Goal: Task Accomplishment & Management: Manage account settings

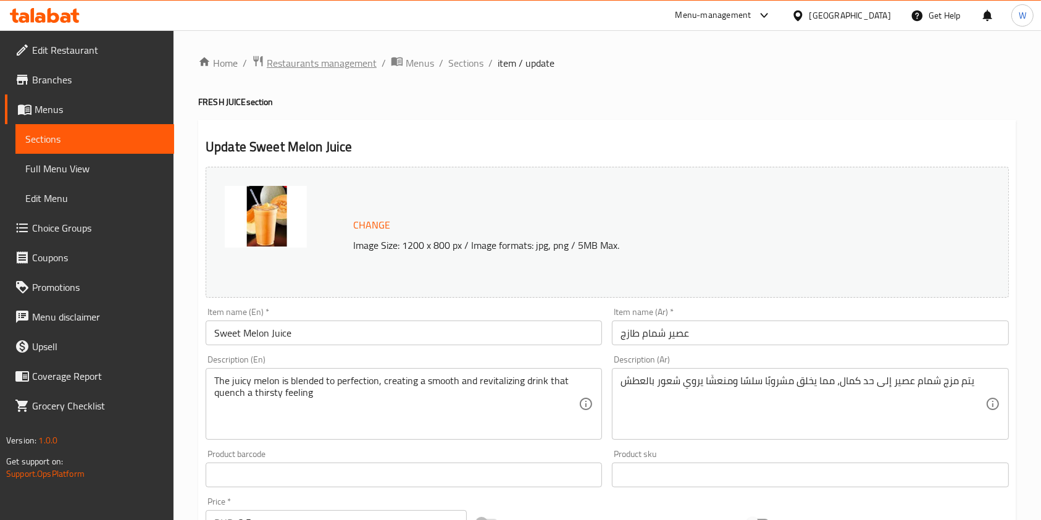
click at [310, 61] on span "Restaurants management" at bounding box center [322, 63] width 110 height 15
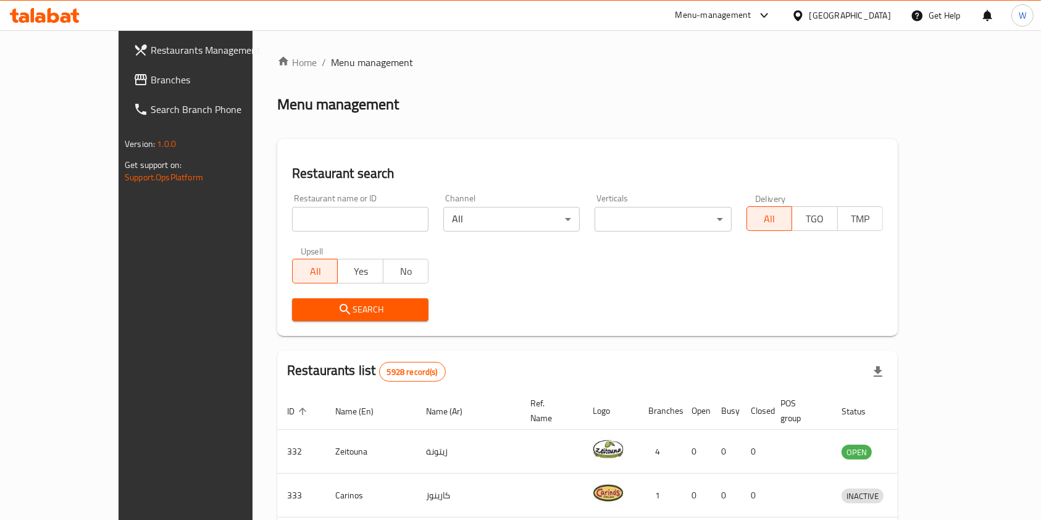
click at [292, 215] on input "search" at bounding box center [360, 219] width 136 height 25
click at [131, 88] on link "Branches" at bounding box center [207, 80] width 169 height 30
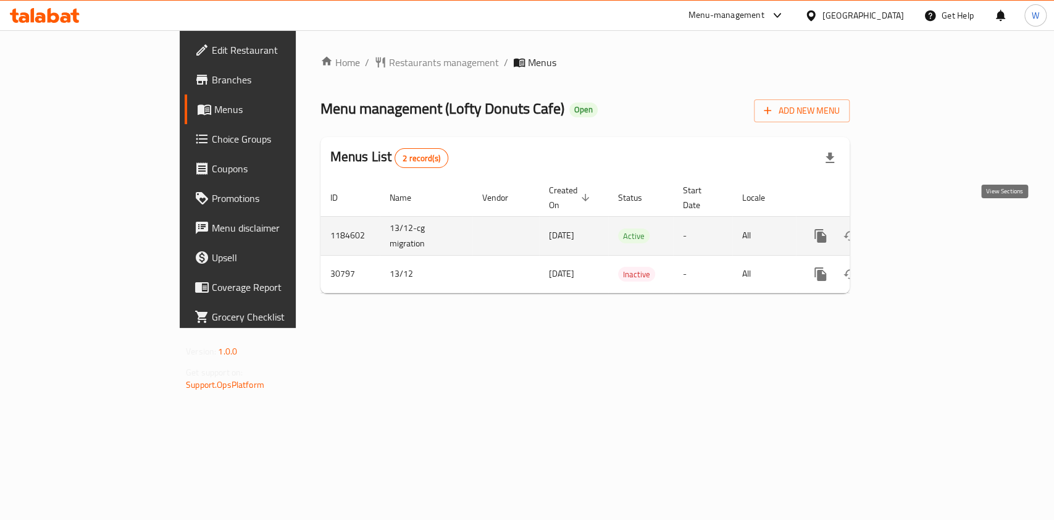
click at [924, 222] on link "enhanced table" at bounding box center [909, 236] width 30 height 30
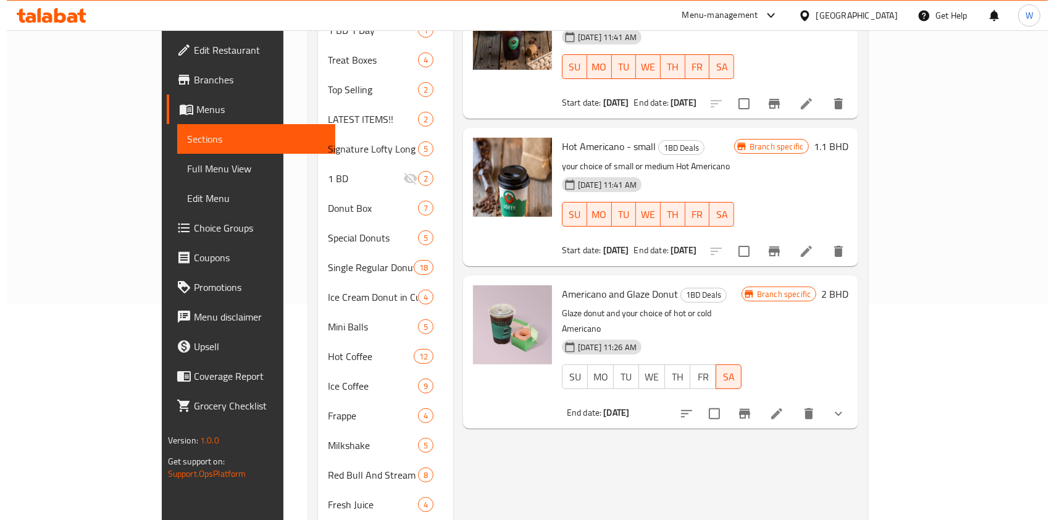
scroll to position [247, 0]
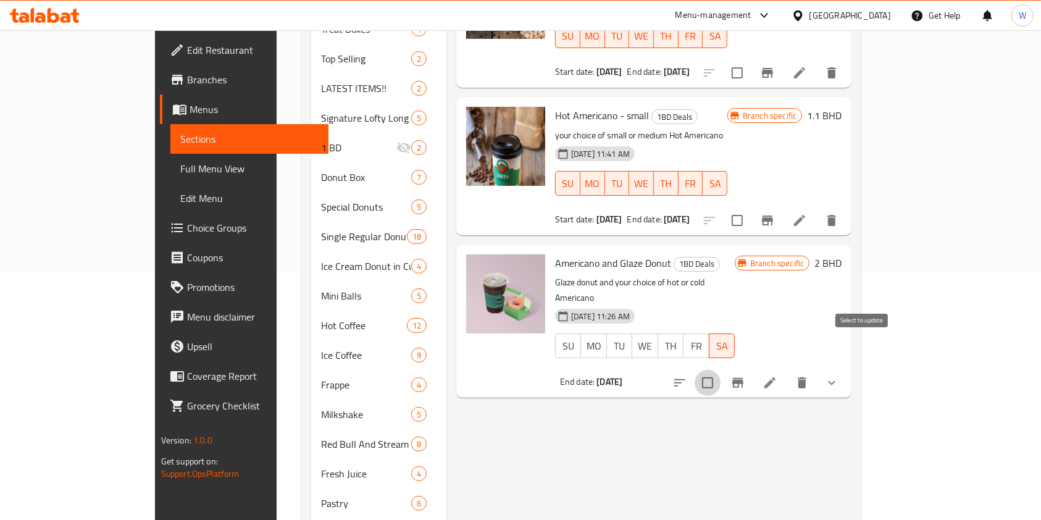
click at [720, 370] on input "checkbox" at bounding box center [707, 383] width 26 height 26
checkbox input "true"
click at [851, 390] on div "Menu items Add Sort Manage items Ice Americano - Small 1BD Deals your choice of…" at bounding box center [648, 236] width 405 height 691
click at [745, 375] on icon "Branch-specific-item" at bounding box center [737, 382] width 15 height 15
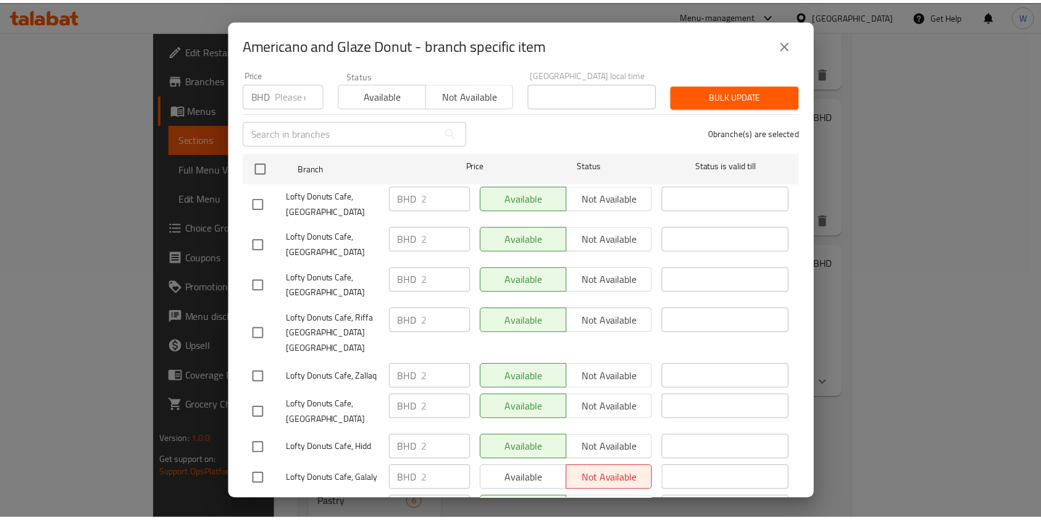
scroll to position [0, 0]
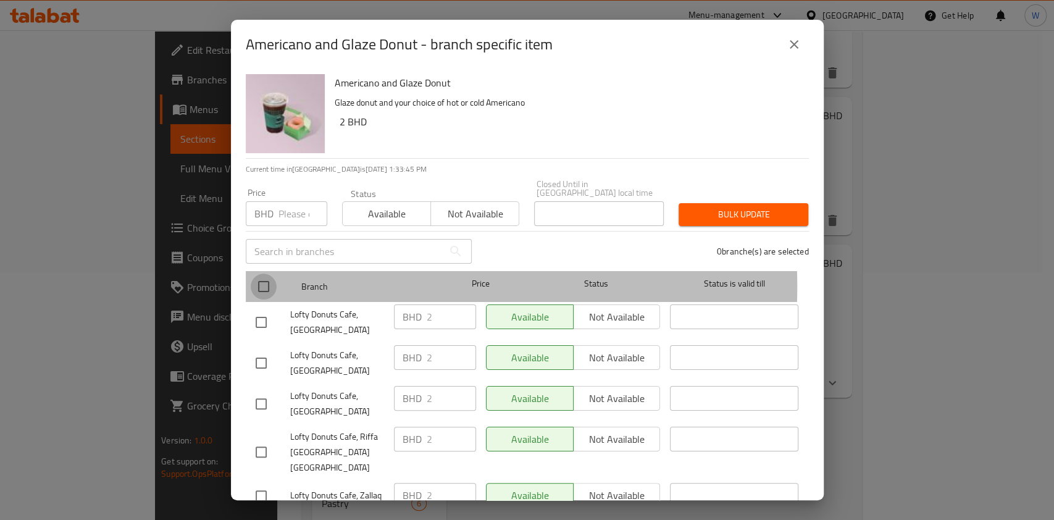
click at [262, 278] on input "checkbox" at bounding box center [264, 286] width 26 height 26
checkbox input "true"
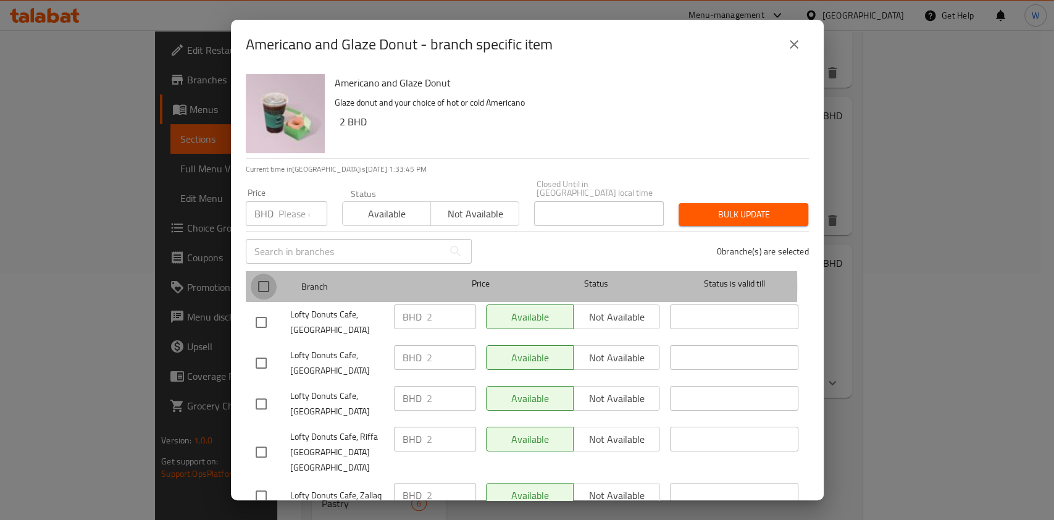
checkbox input "true"
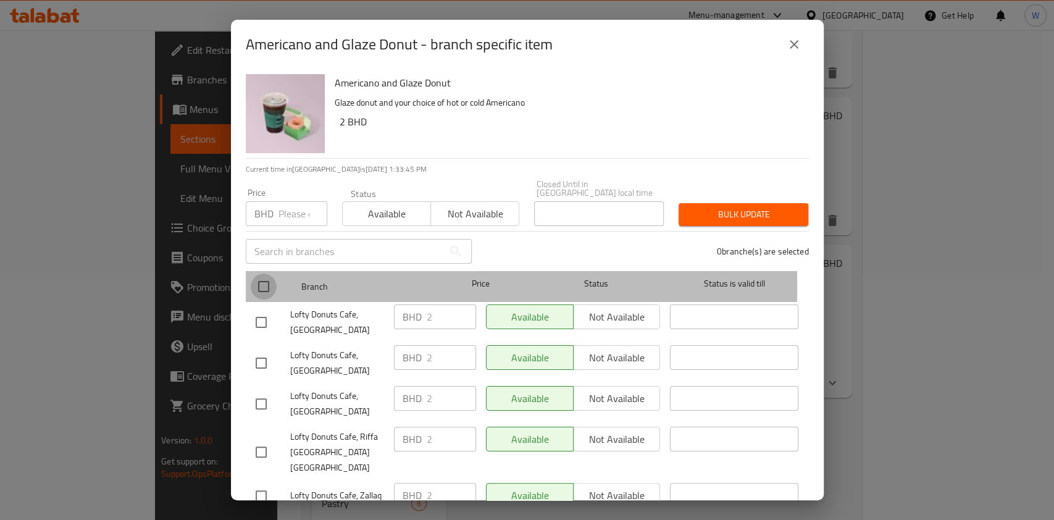
checkbox input "true"
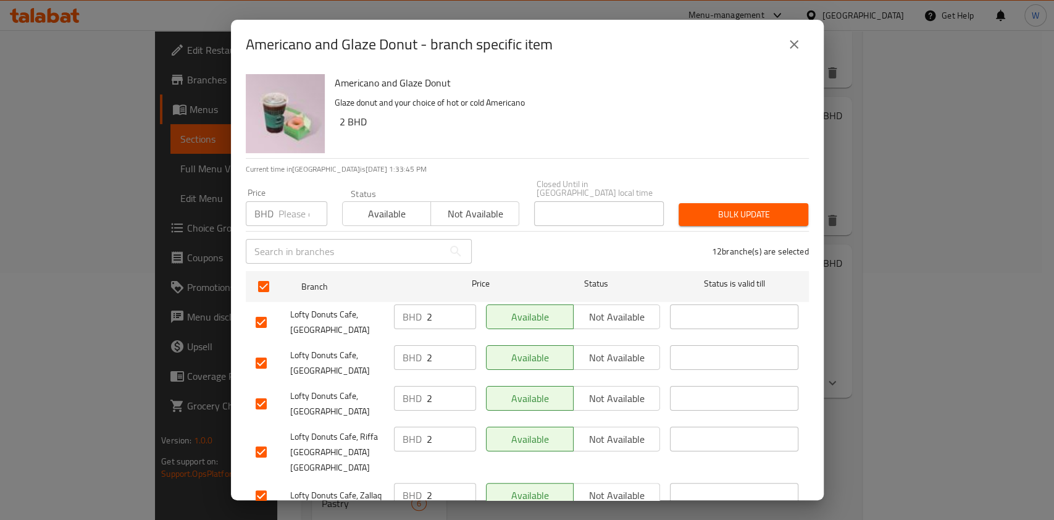
click at [358, 210] on span "Available" at bounding box center [387, 214] width 78 height 18
click at [696, 207] on span "Bulk update" at bounding box center [743, 214] width 110 height 15
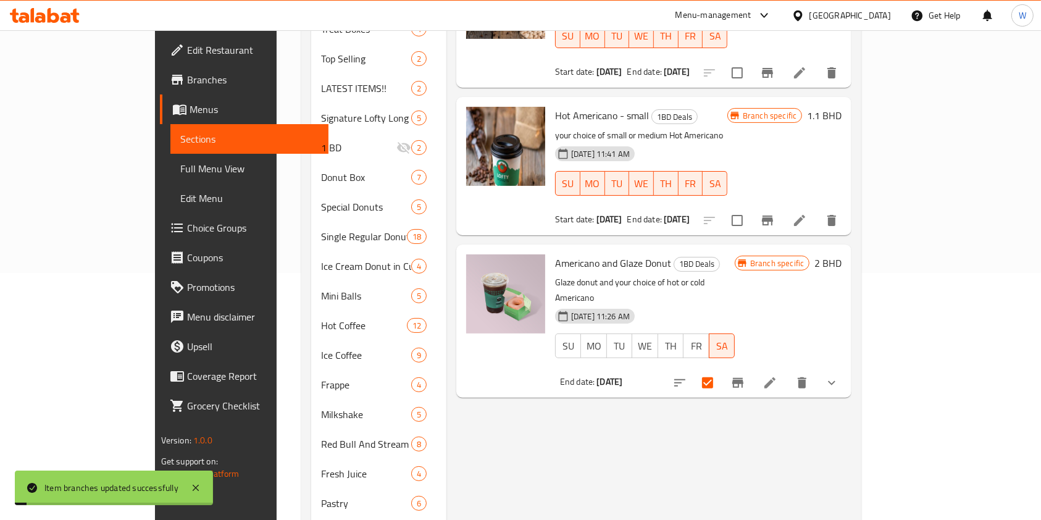
click at [851, 412] on div "Menu items Add Sort Manage items Ice Americano - Small 1BD Deals your choice of…" at bounding box center [648, 236] width 405 height 691
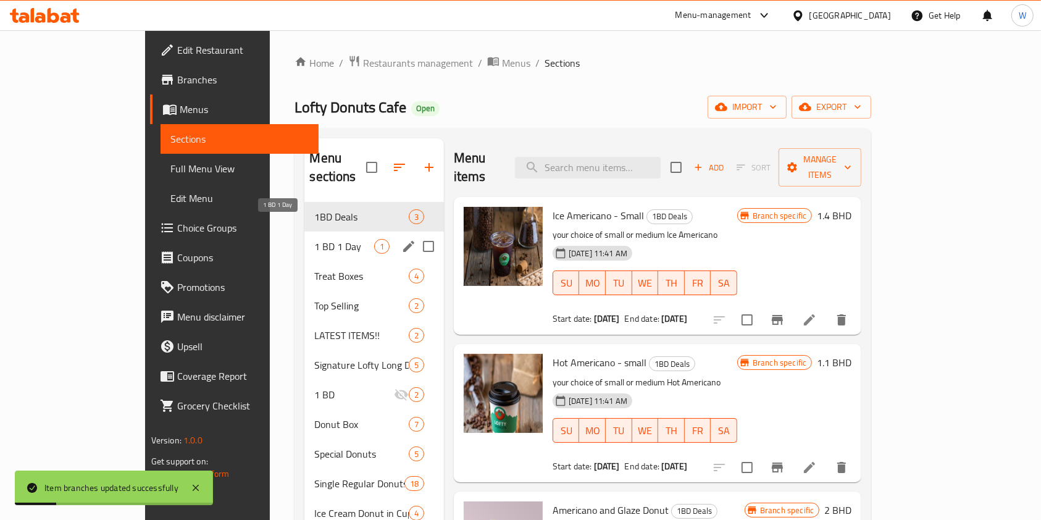
click at [314, 239] on span "1 BD 1 Day" at bounding box center [343, 246] width 59 height 15
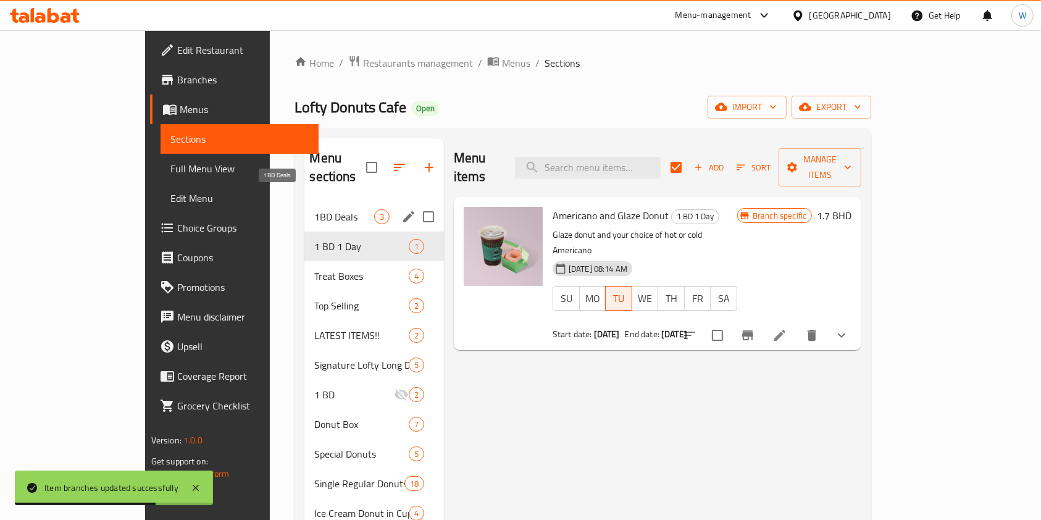
click at [326, 209] on span "1BD Deals" at bounding box center [343, 216] width 59 height 15
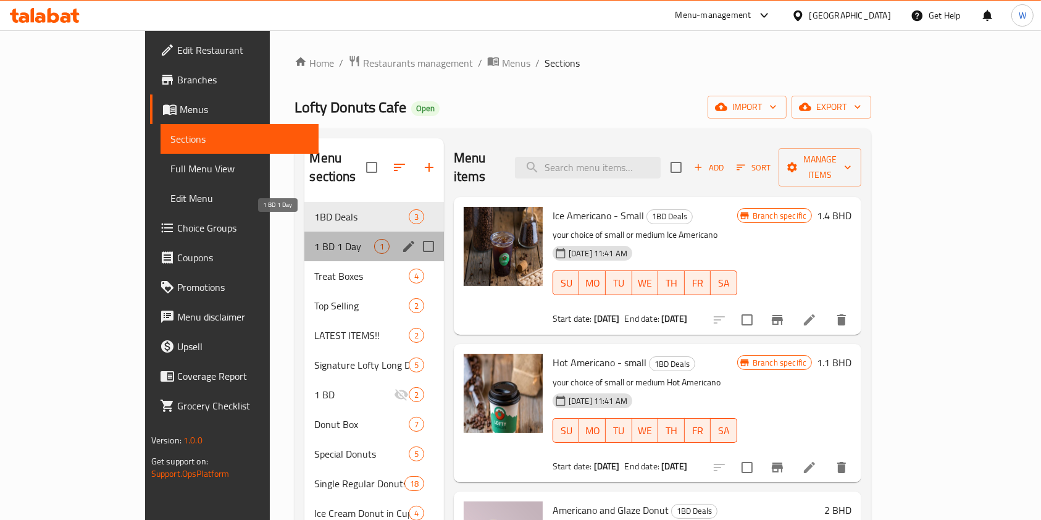
click at [314, 239] on span "1 BD 1 Day" at bounding box center [343, 246] width 59 height 15
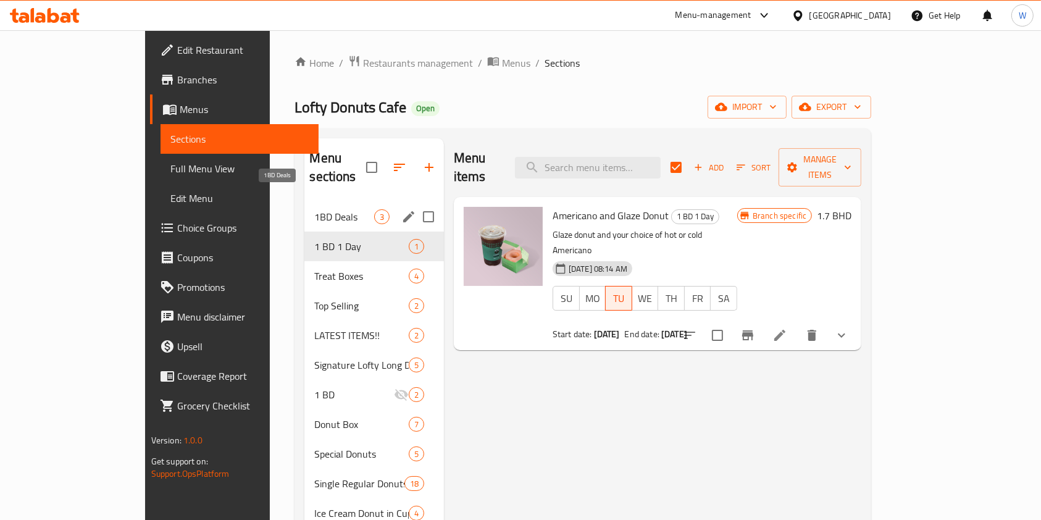
click at [314, 209] on span "1BD Deals" at bounding box center [343, 216] width 59 height 15
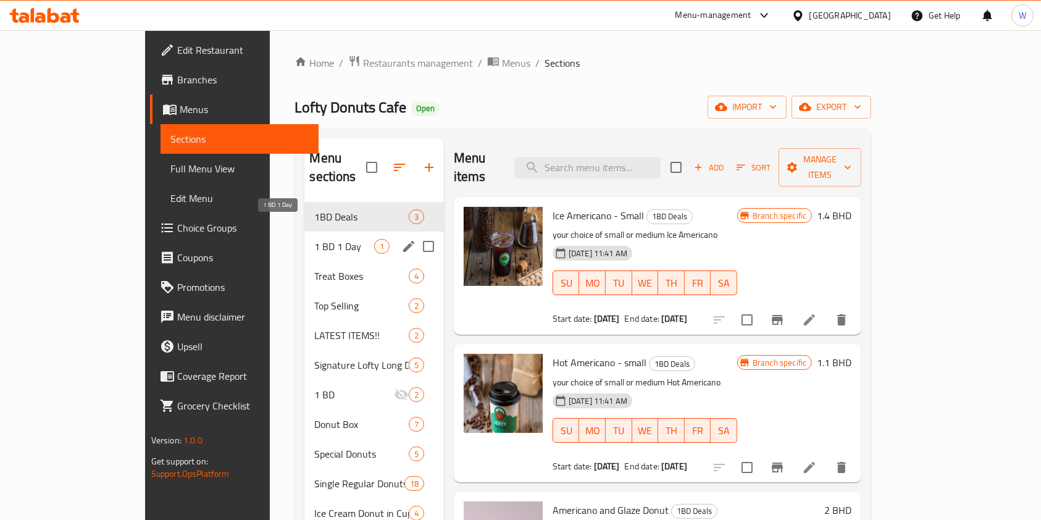
click at [314, 239] on span "1 BD 1 Day" at bounding box center [343, 246] width 59 height 15
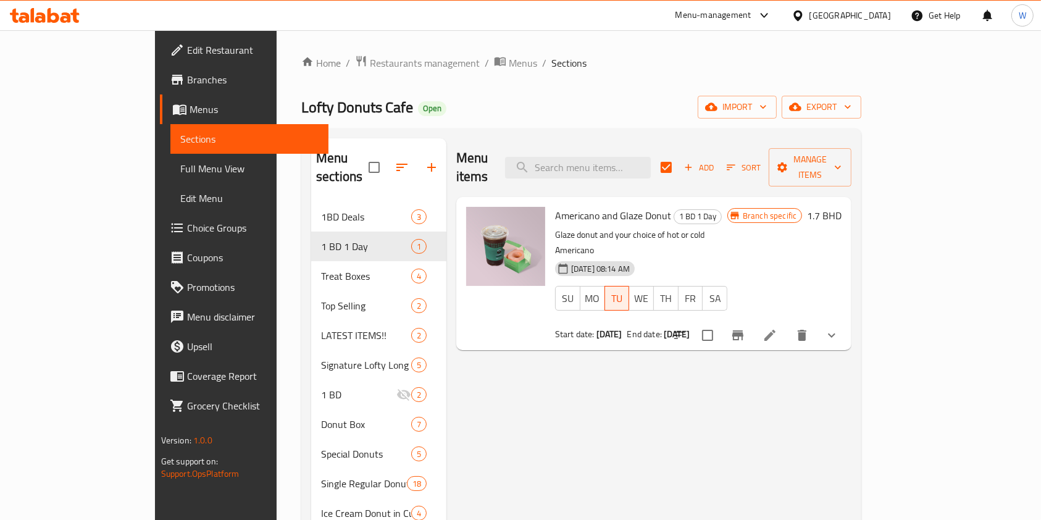
click at [563, 451] on div "Menu items Add Sort Manage items Americano and Glaze Donut 1 BD 1 Day Glaze don…" at bounding box center [648, 483] width 405 height 691
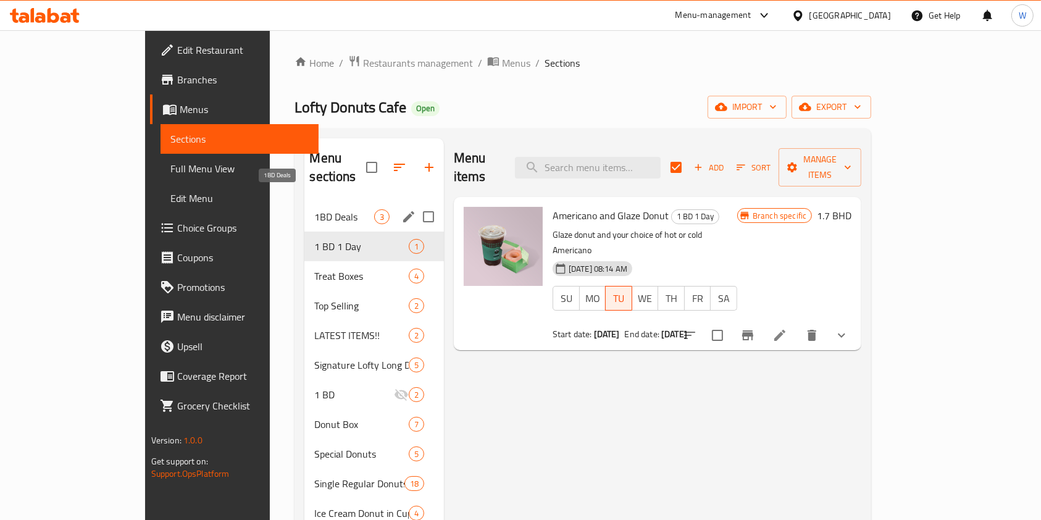
click at [314, 209] on span "1BD Deals" at bounding box center [343, 216] width 59 height 15
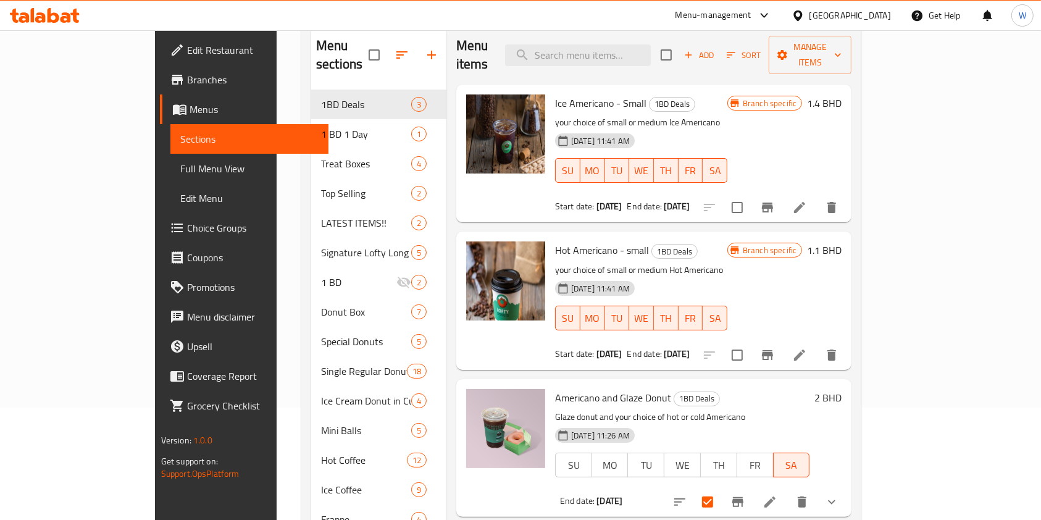
scroll to position [325, 0]
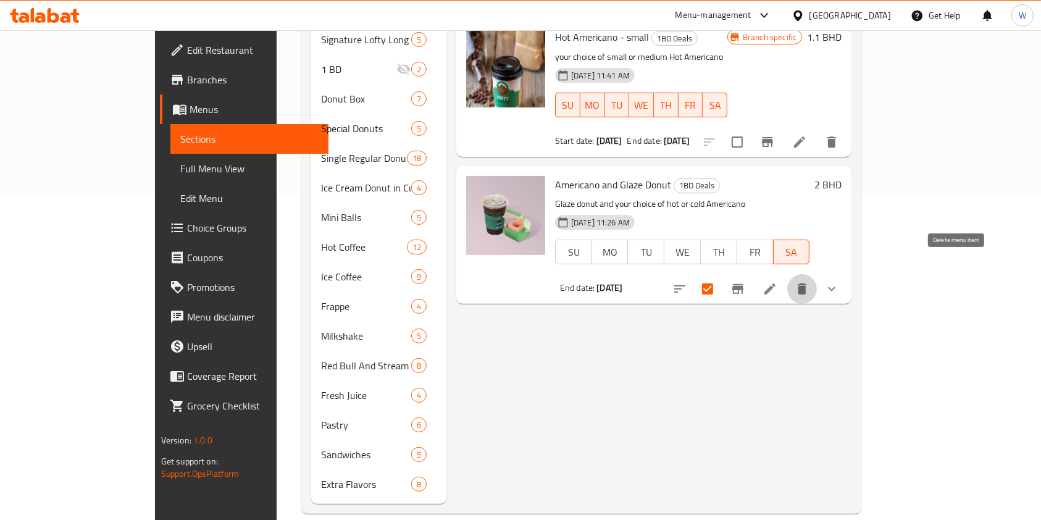
click at [806, 283] on icon "delete" at bounding box center [802, 288] width 9 height 11
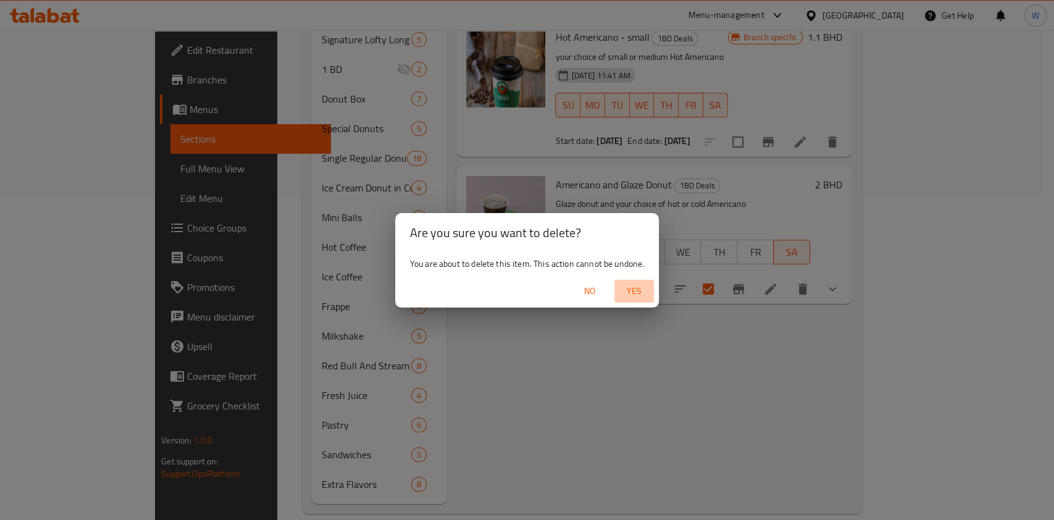
click at [622, 294] on span "Yes" at bounding box center [634, 290] width 30 height 15
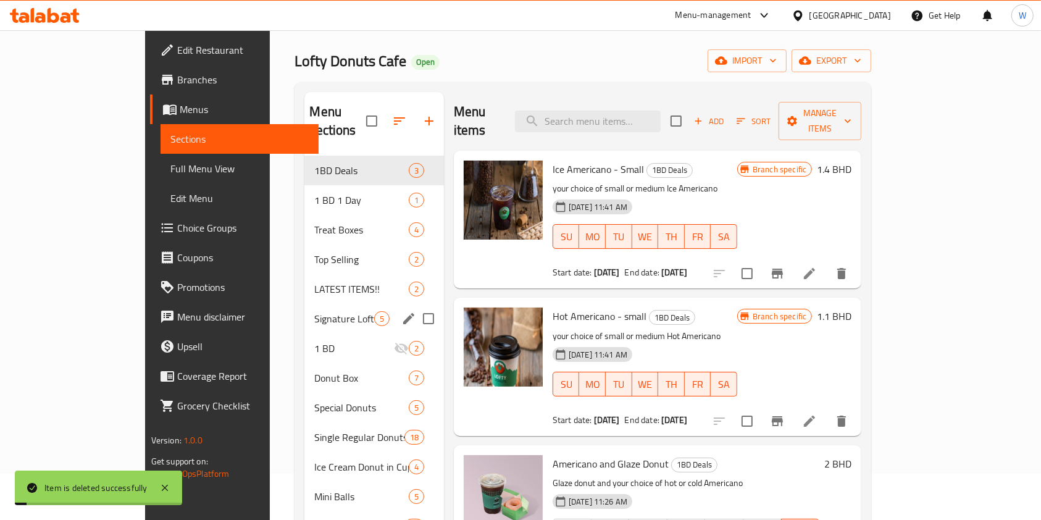
scroll to position [0, 0]
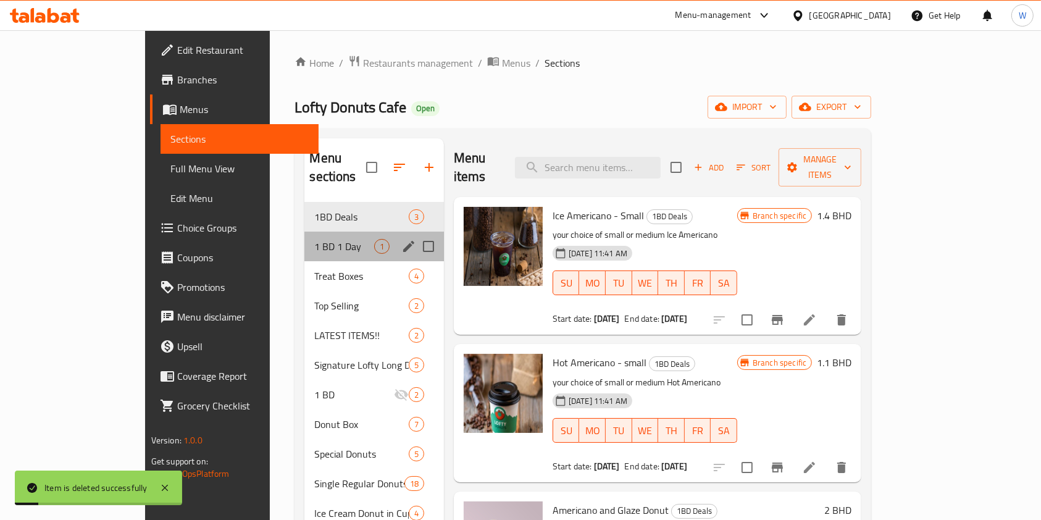
click at [304, 240] on div "1 BD 1 Day 1" at bounding box center [373, 246] width 139 height 30
checkbox input "true"
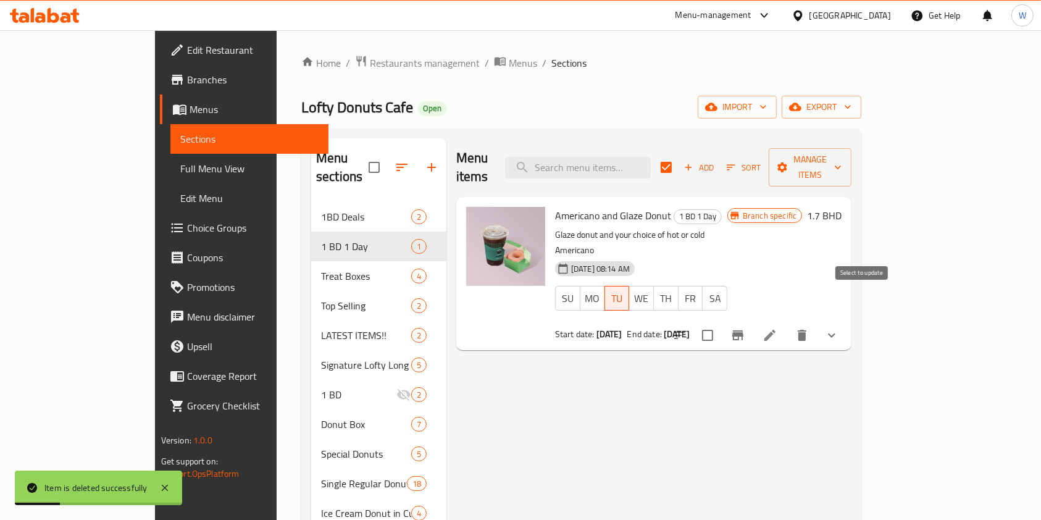
click at [720, 322] on input "checkbox" at bounding box center [707, 335] width 26 height 26
checkbox input "true"
checkbox input "false"
click at [841, 152] on span "Manage items" at bounding box center [809, 167] width 63 height 31
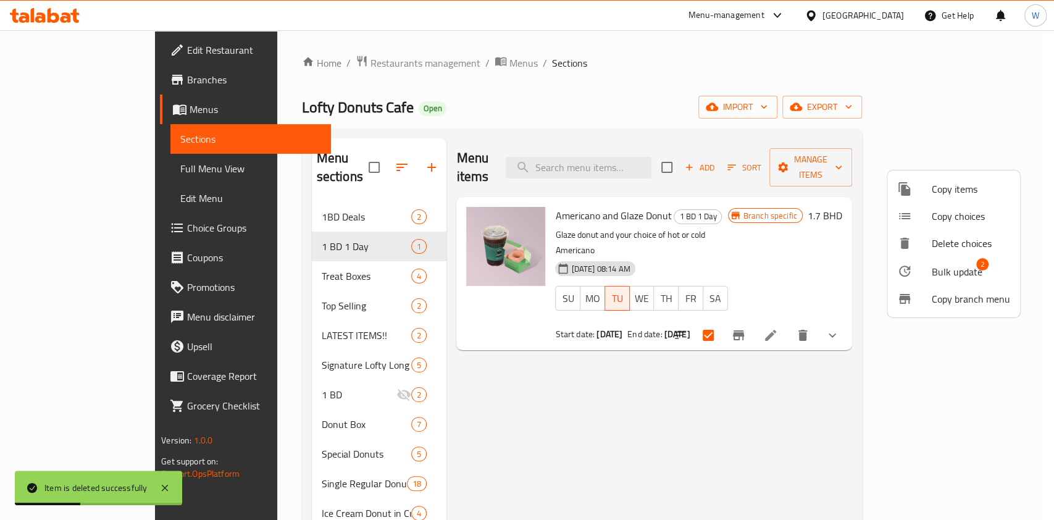
click at [963, 260] on li "Bulk update 2" at bounding box center [953, 271] width 133 height 28
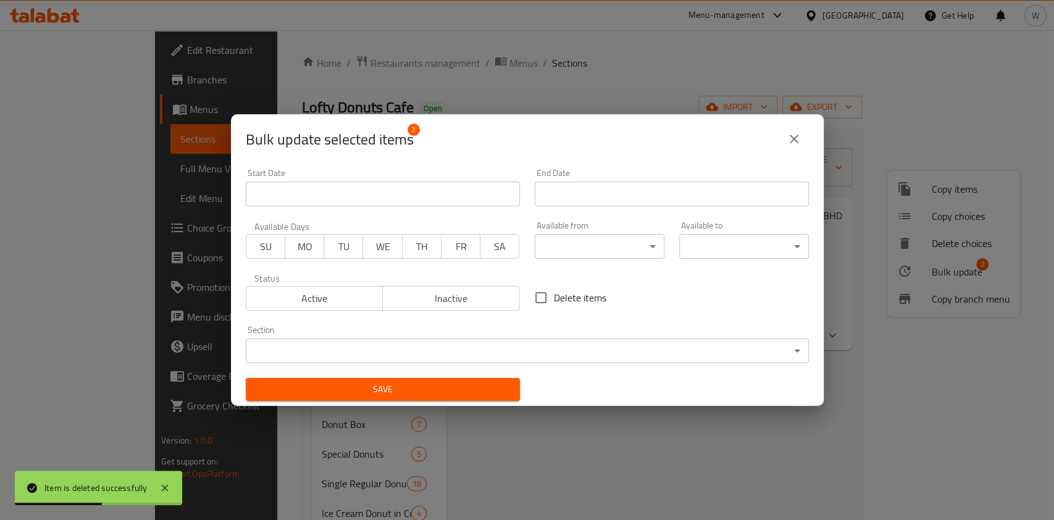
click at [550, 207] on div "End Date End Date" at bounding box center [671, 187] width 289 height 52
click at [554, 201] on input "Start Date" at bounding box center [672, 193] width 274 height 25
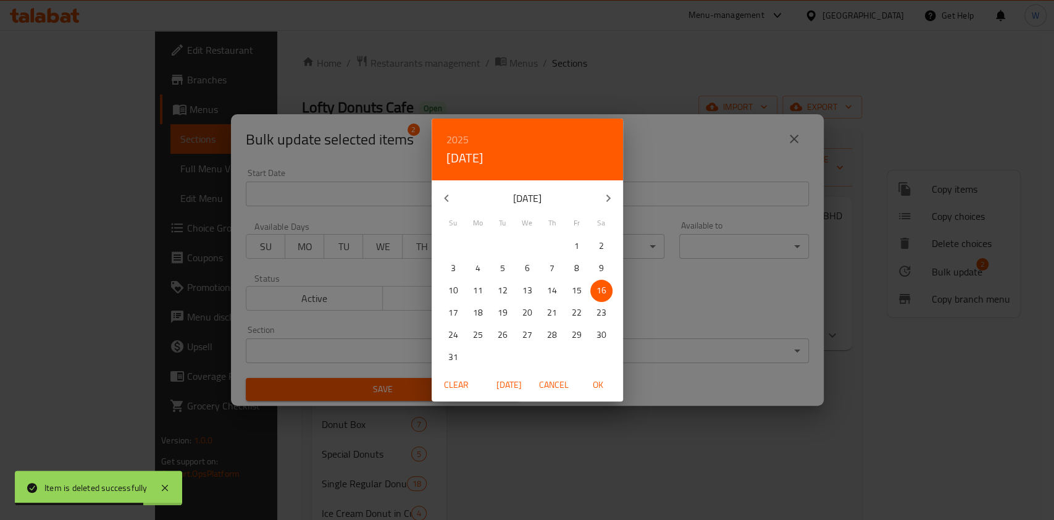
click at [602, 387] on span "OK" at bounding box center [598, 384] width 30 height 15
type input "[DATE]"
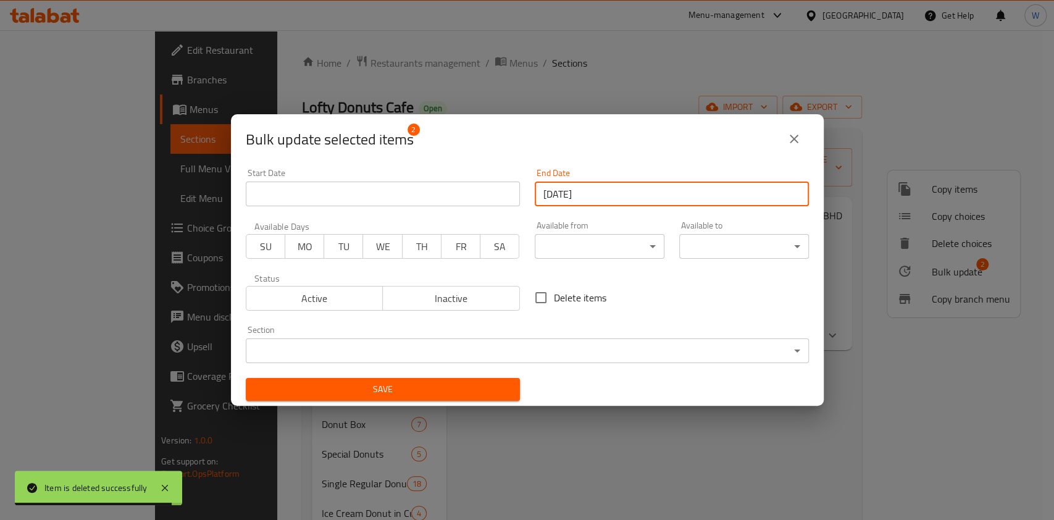
click at [490, 253] on span "SA" at bounding box center [499, 247] width 29 height 18
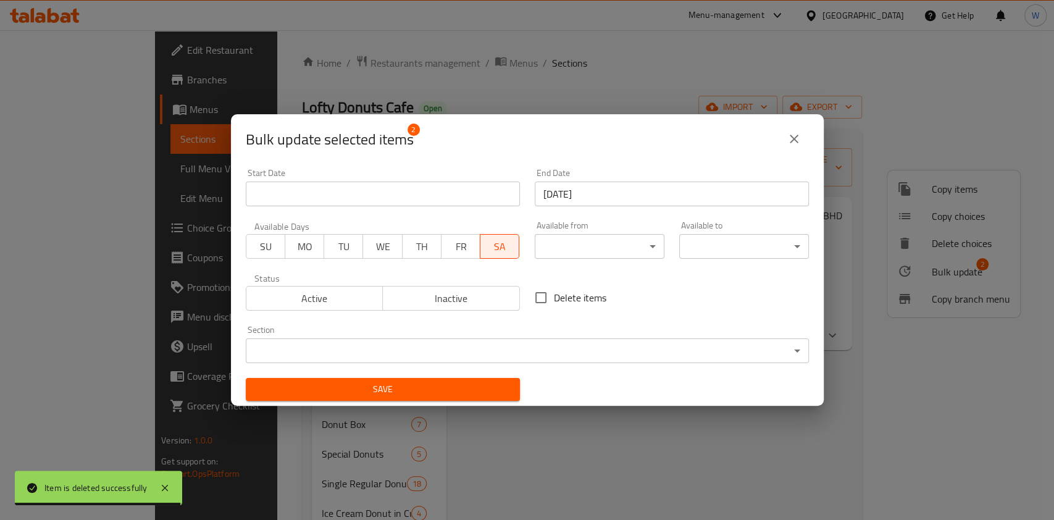
click at [477, 373] on div "Save" at bounding box center [382, 389] width 289 height 38
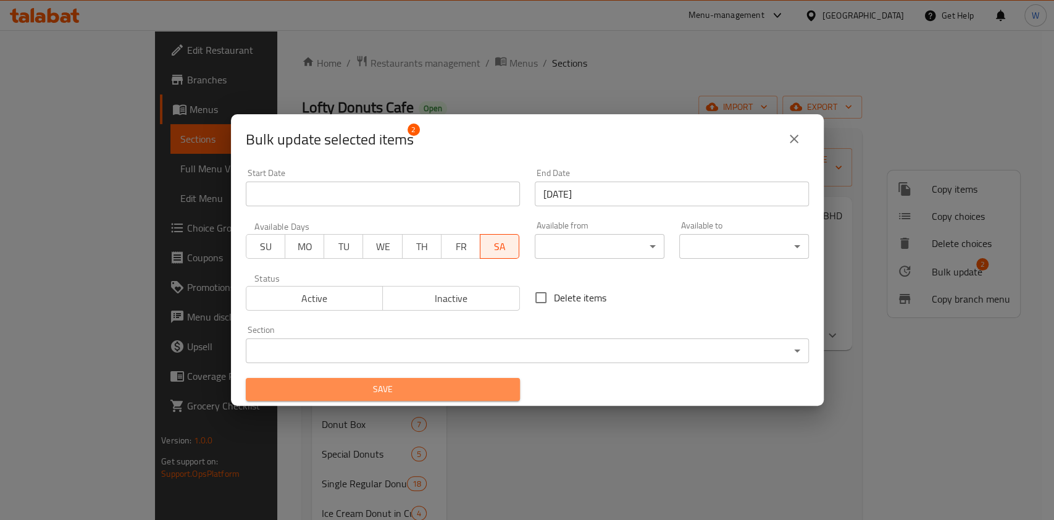
click at [479, 381] on span "Save" at bounding box center [383, 388] width 254 height 15
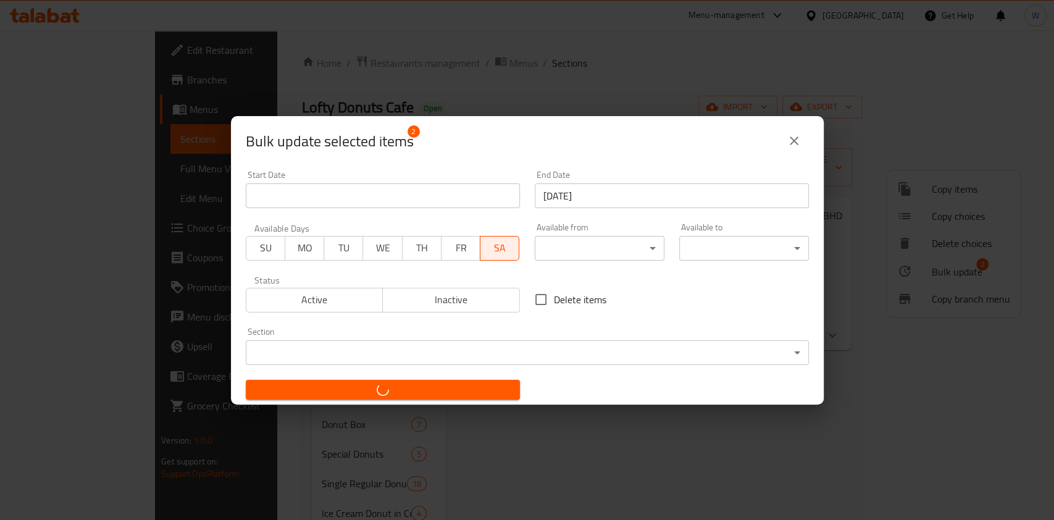
checkbox input "false"
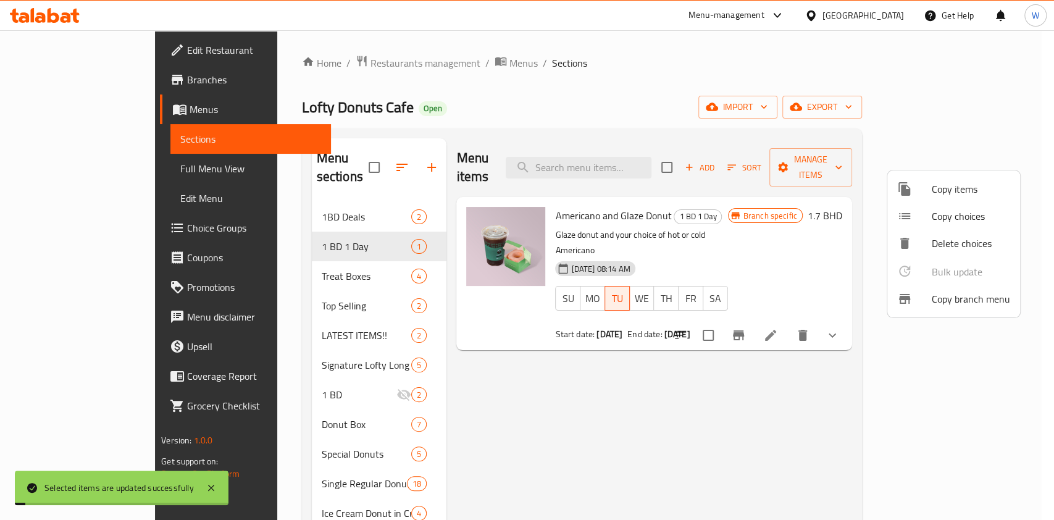
click at [750, 439] on div at bounding box center [527, 260] width 1054 height 520
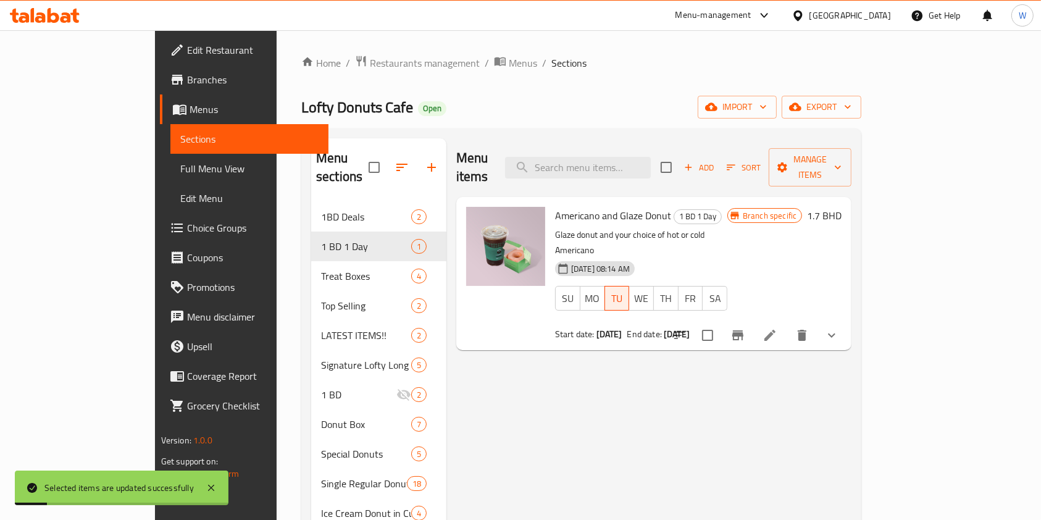
click at [787, 324] on li at bounding box center [769, 335] width 35 height 22
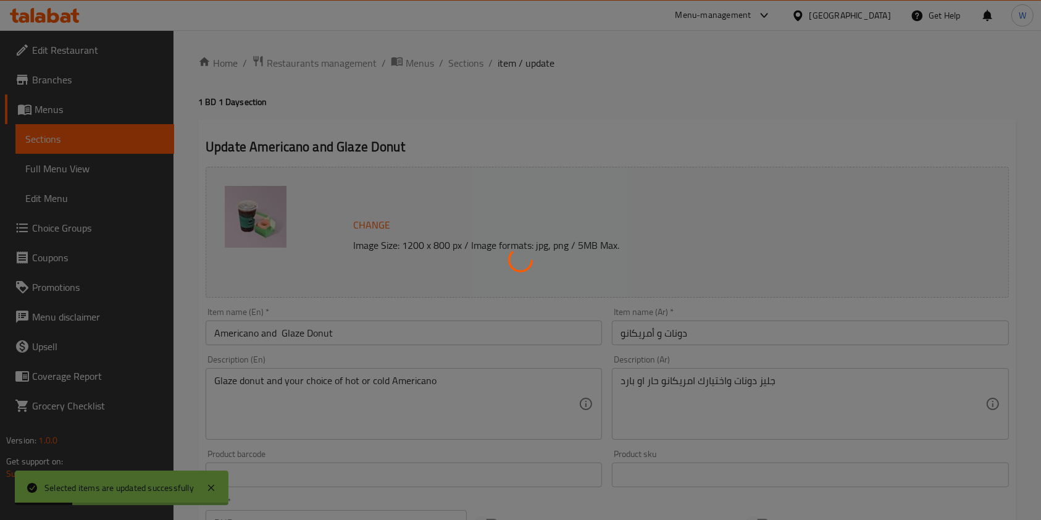
scroll to position [390, 0]
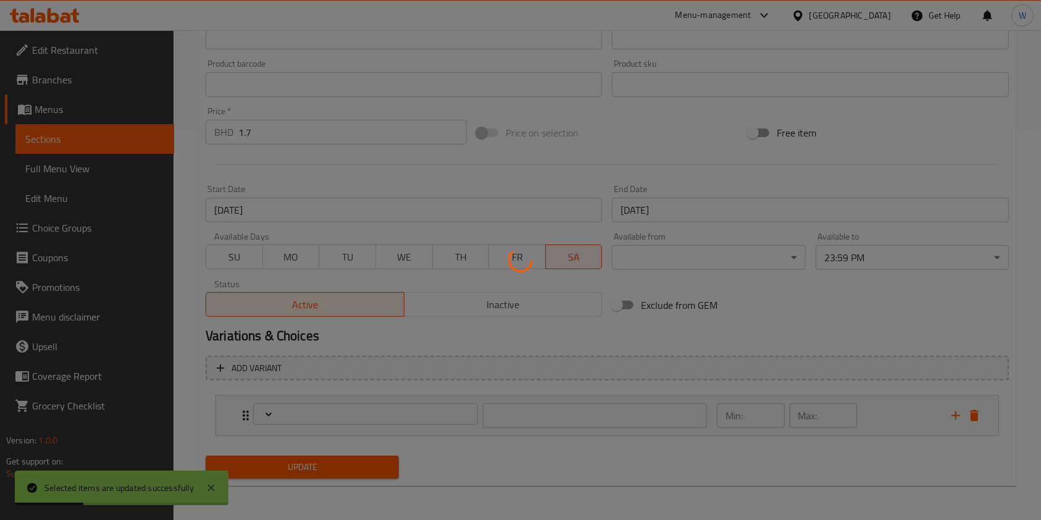
type input ":اختيارك من أمريكانو صغير"
type input "1"
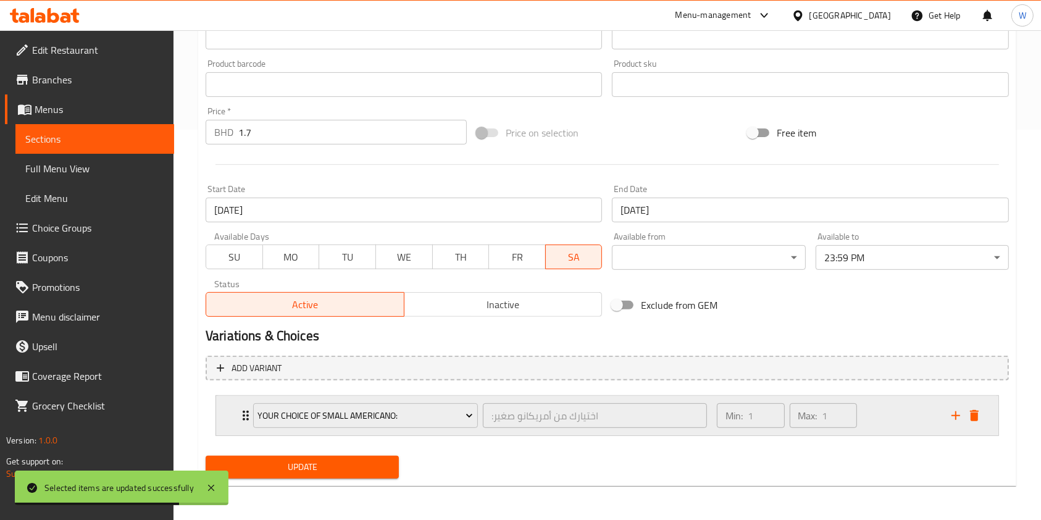
click at [237, 415] on div "Your choice of small Americano: :اختيارك من أمريكانو صغير ​ Min: 1 ​ Max: 1 ​" at bounding box center [607, 416] width 782 height 40
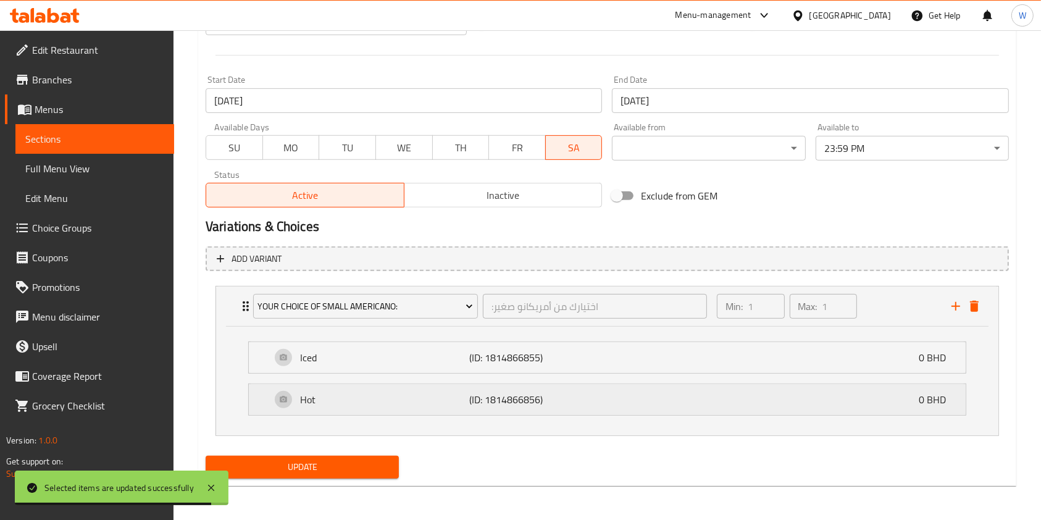
scroll to position [335, 0]
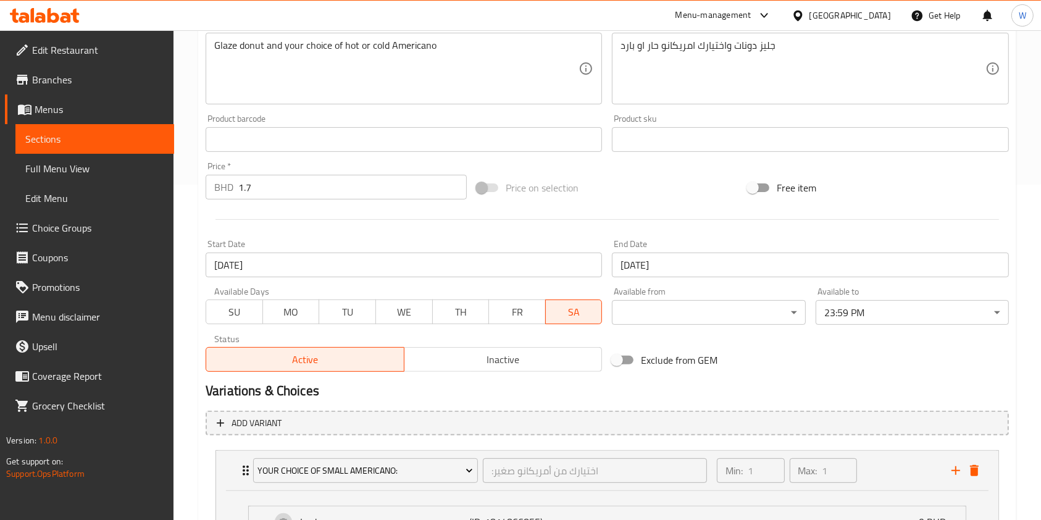
click at [315, 248] on div "Start Date 16-07-2025 Start Date" at bounding box center [404, 259] width 396 height 38
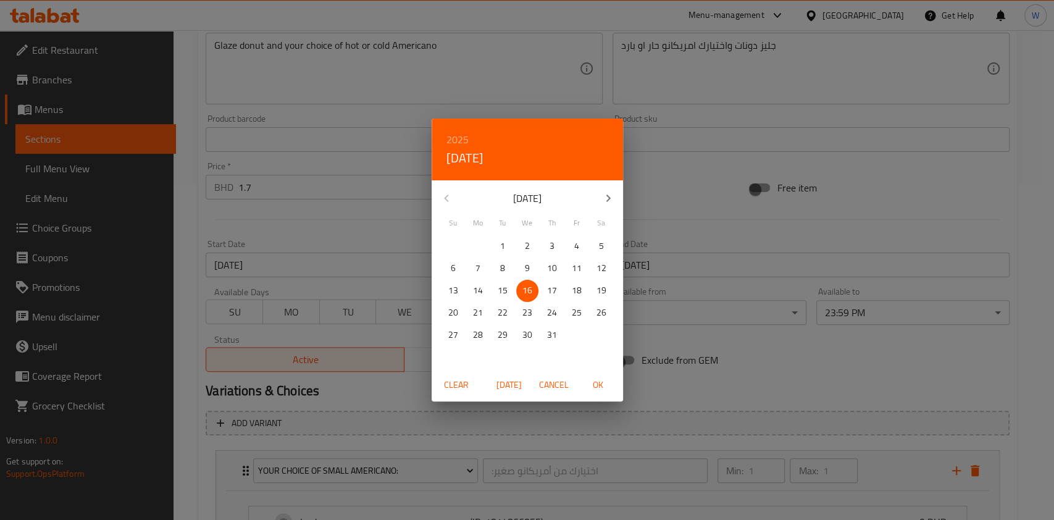
click at [311, 261] on div "2025 Wed, Jul 16 July 2025 Su Mo Tu We Th Fr Sa 29 30 1 2 3 4 5 6 7 8 9 10 11 1…" at bounding box center [527, 260] width 1054 height 520
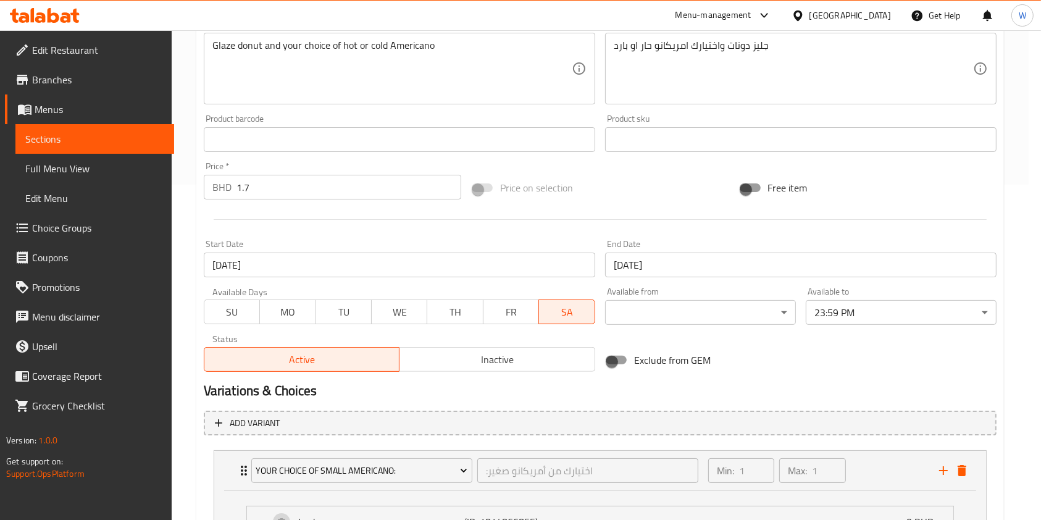
click at [315, 260] on input "16-07-2025" at bounding box center [399, 264] width 391 height 25
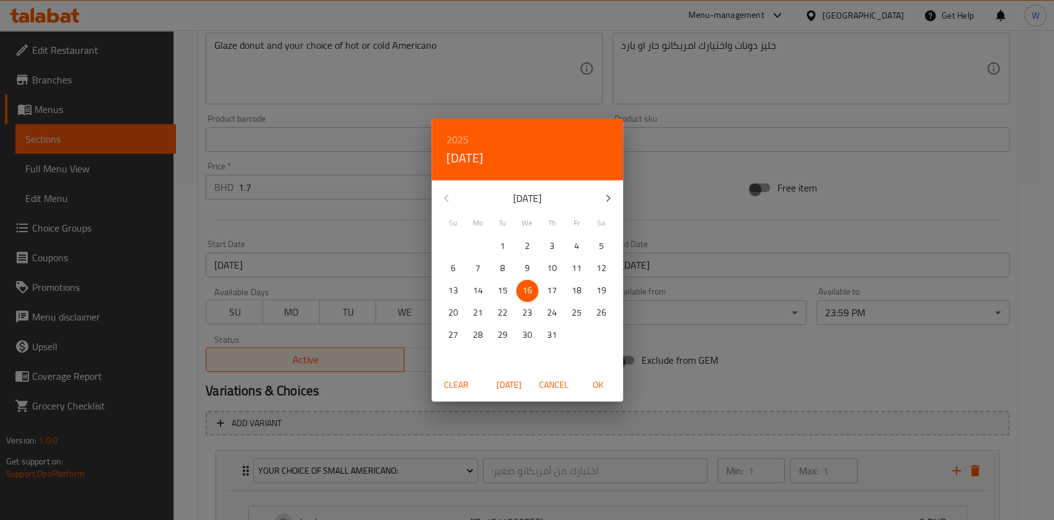
click at [462, 388] on span "Clear" at bounding box center [456, 384] width 30 height 15
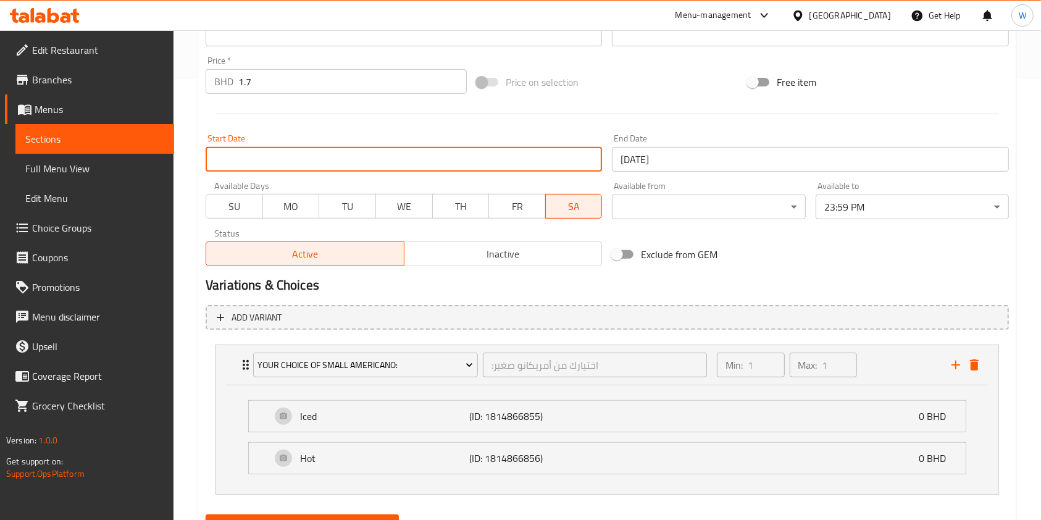
scroll to position [499, 0]
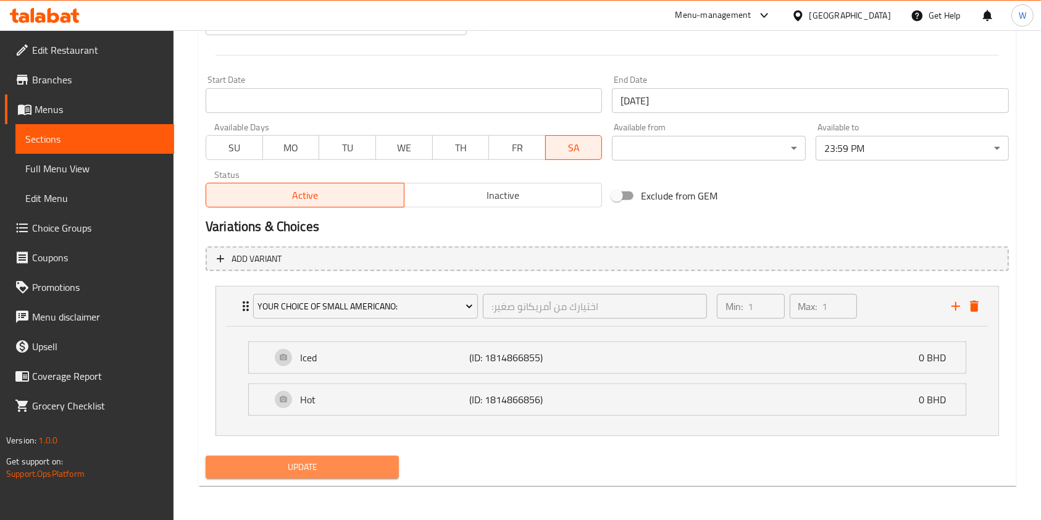
click at [385, 470] on span "Update" at bounding box center [301, 466] width 173 height 15
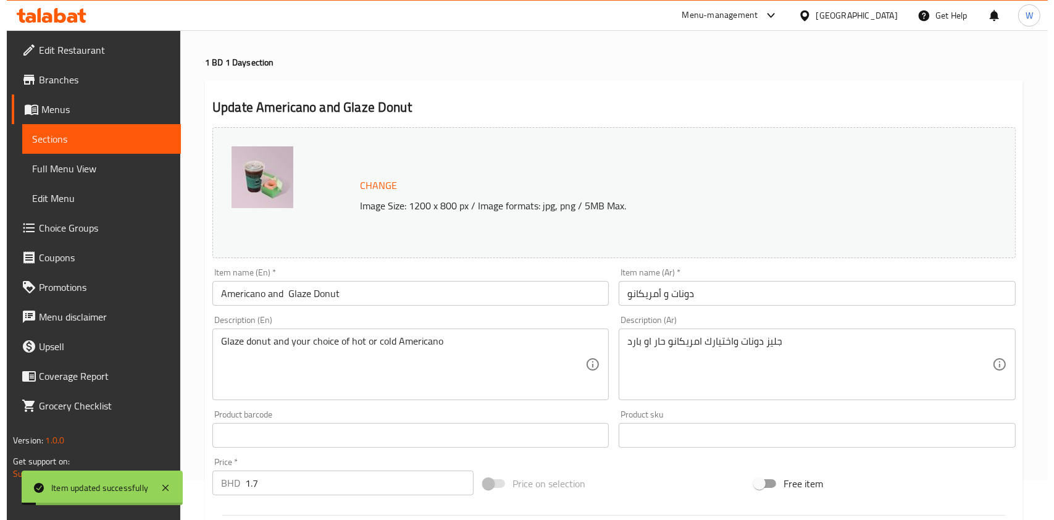
scroll to position [0, 0]
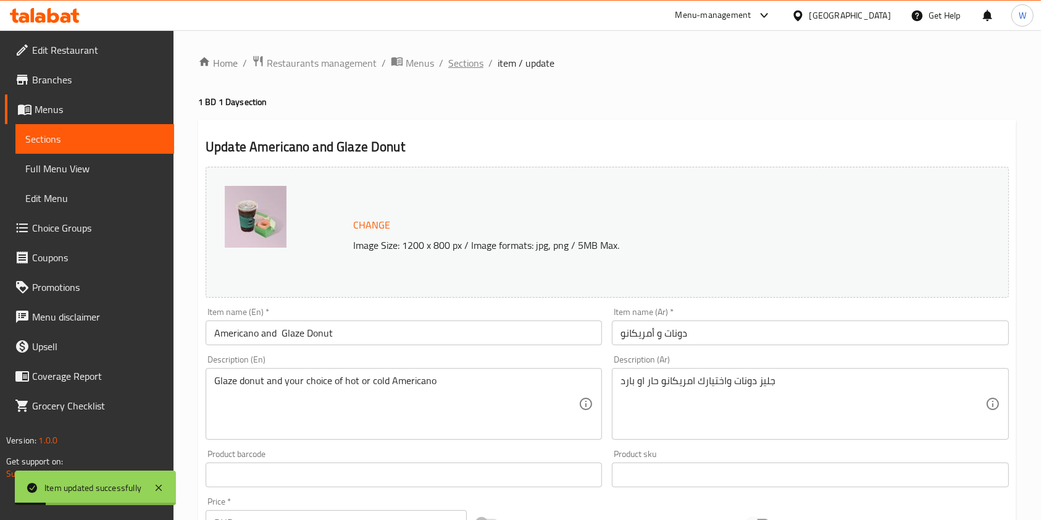
click at [476, 59] on span "Sections" at bounding box center [465, 63] width 35 height 15
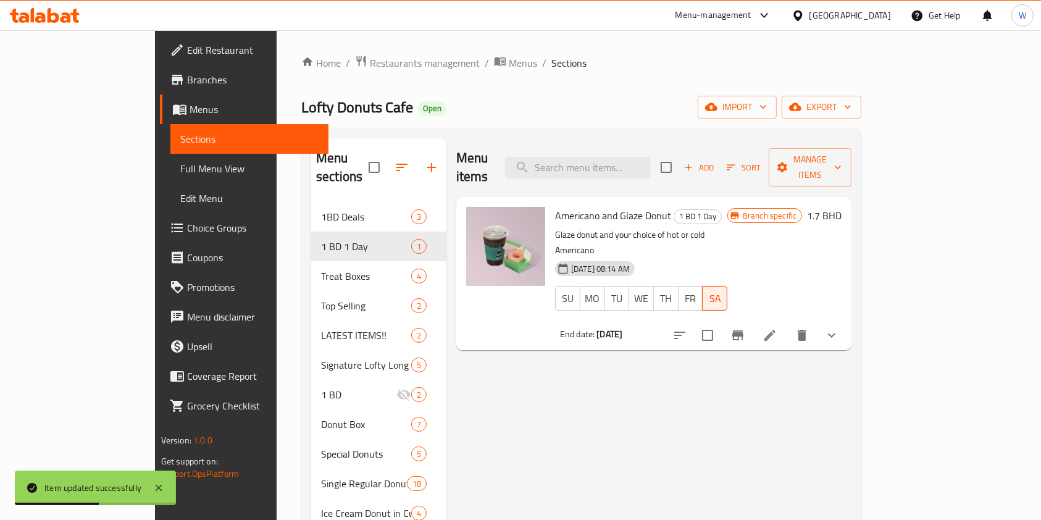
click at [841, 207] on h6 "1.7 BHD" at bounding box center [824, 215] width 35 height 17
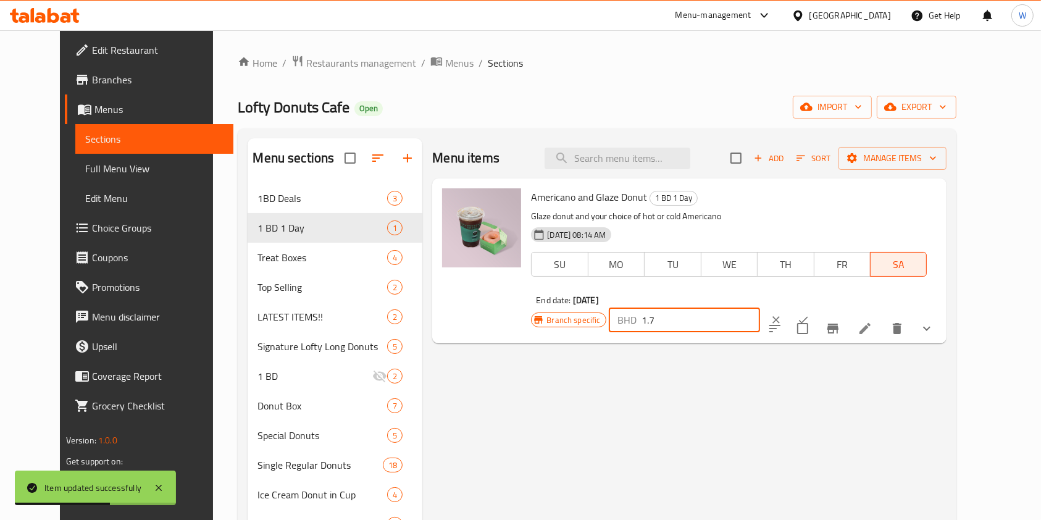
drag, startPoint x: 846, startPoint y: 204, endPoint x: 782, endPoint y: 206, distance: 64.2
click at [782, 306] on div "Branch specific BHD 1.7 ​" at bounding box center [683, 319] width 304 height 27
type input "2"
click at [809, 314] on icon "ok" at bounding box center [803, 320] width 12 height 12
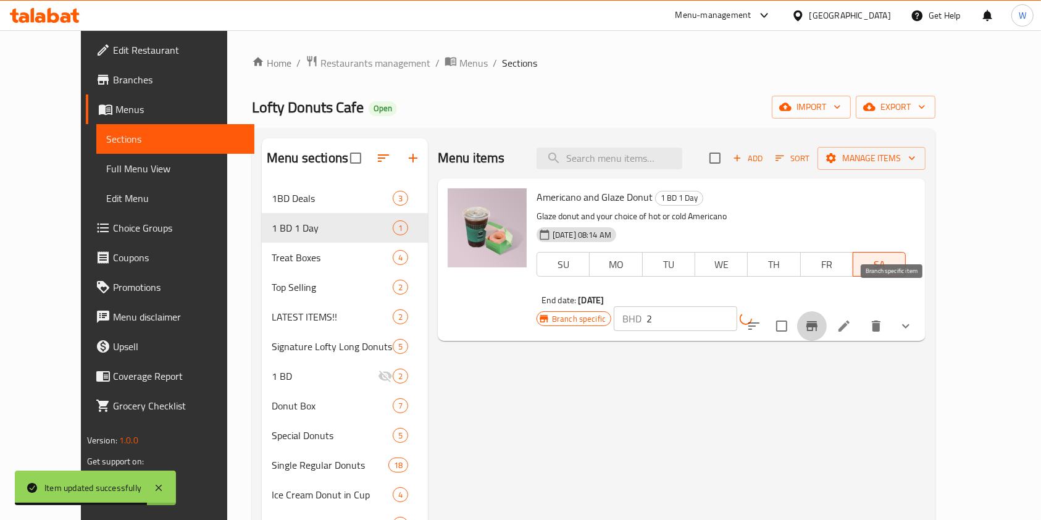
click at [817, 321] on icon "Branch-specific-item" at bounding box center [811, 326] width 11 height 10
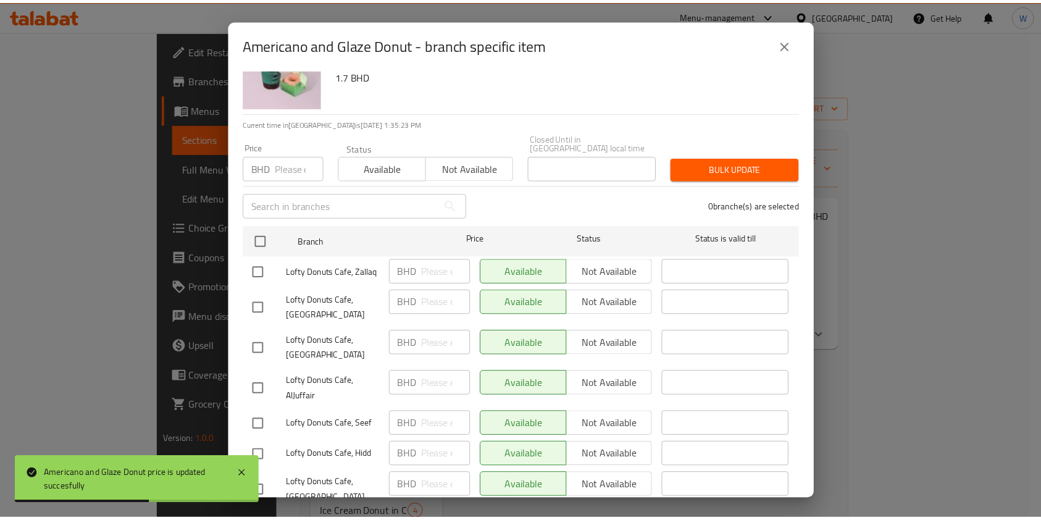
scroll to position [82, 0]
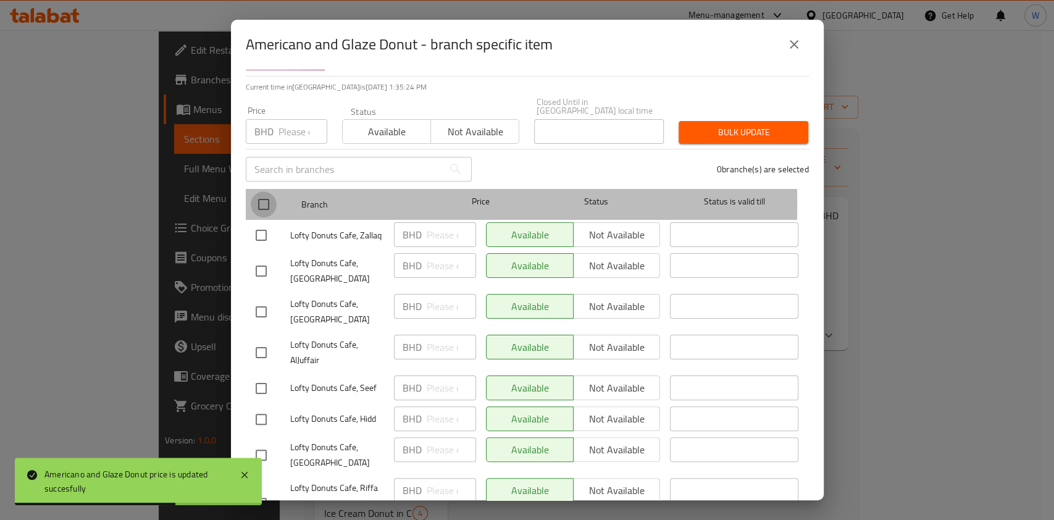
click at [263, 195] on input "checkbox" at bounding box center [264, 204] width 26 height 26
checkbox input "true"
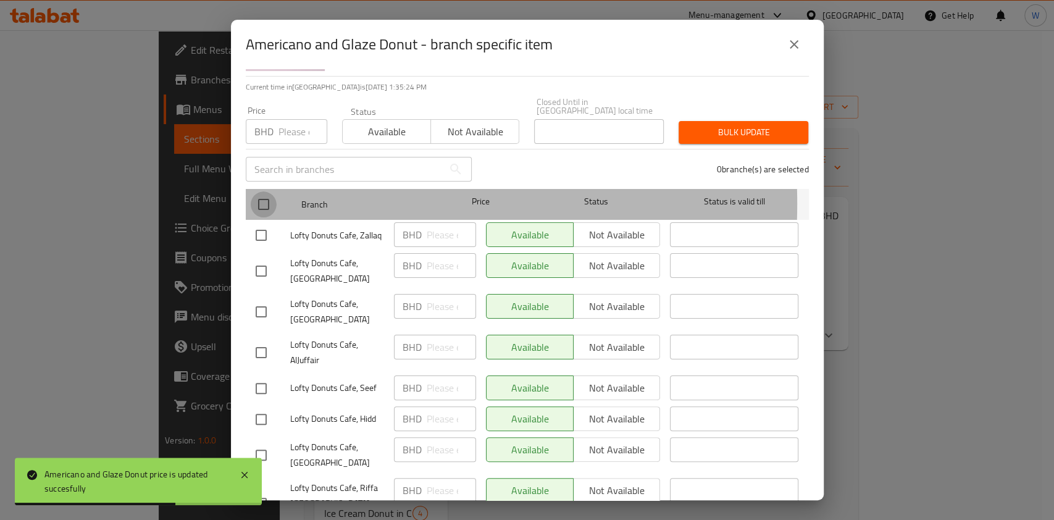
checkbox input "true"
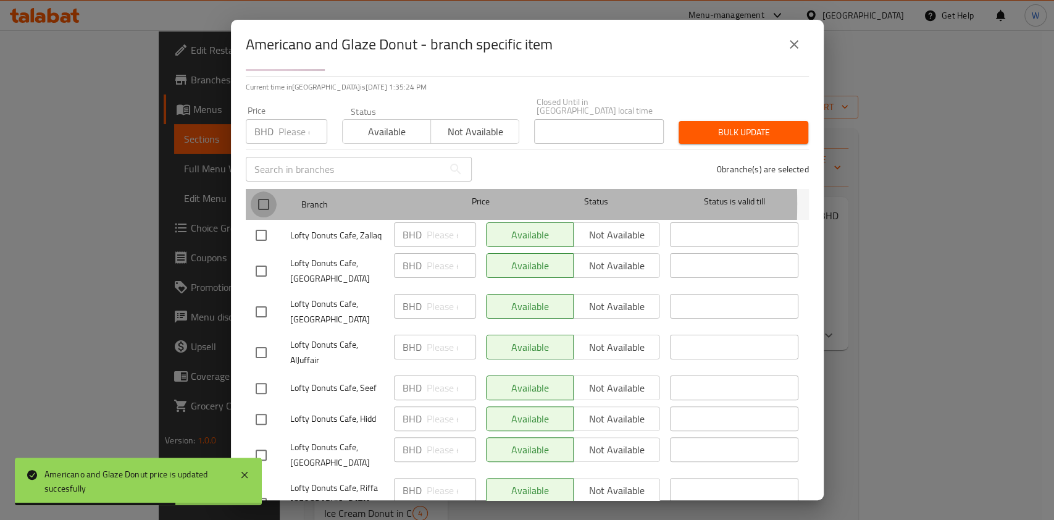
checkbox input "true"
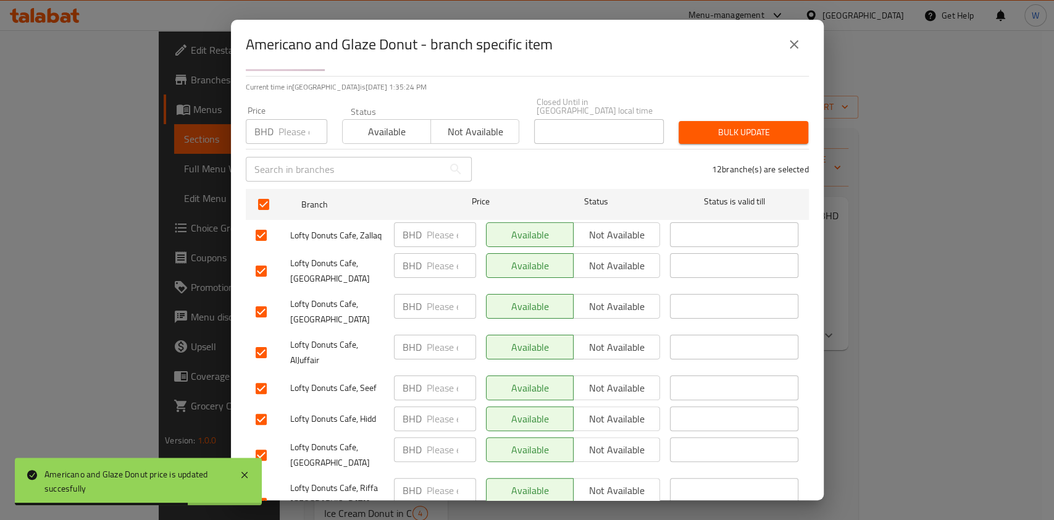
click at [388, 123] on span "Available" at bounding box center [387, 132] width 78 height 18
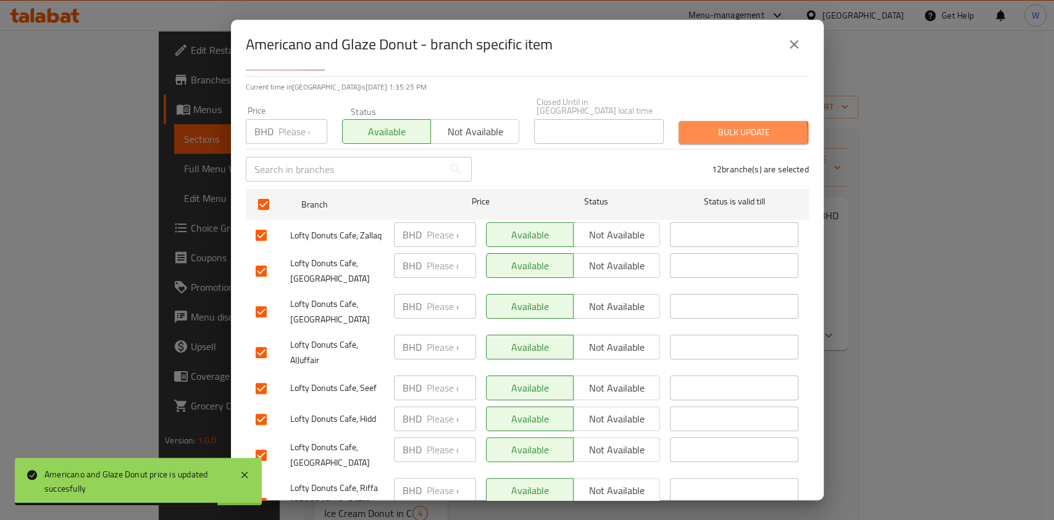
click at [711, 127] on span "Bulk update" at bounding box center [743, 132] width 110 height 15
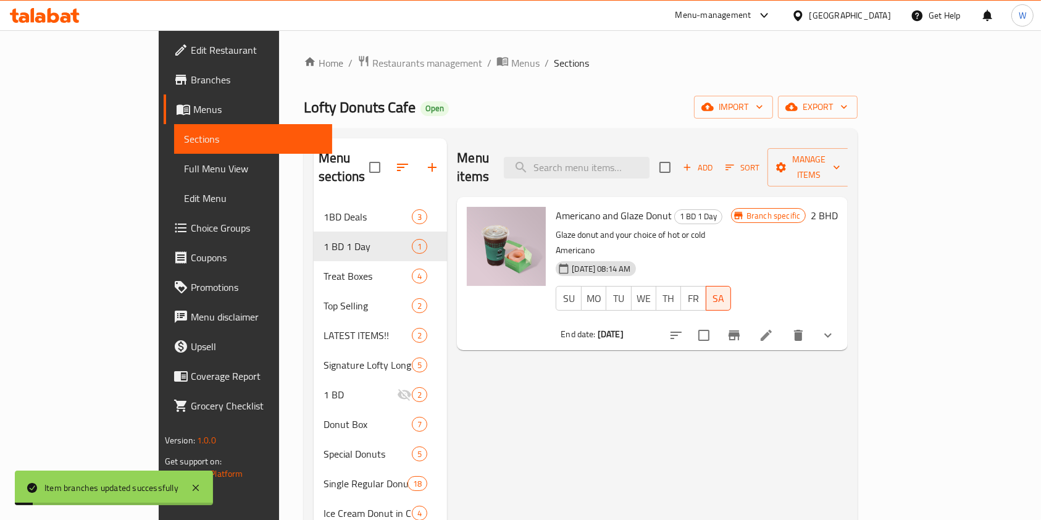
click at [775, 381] on div "Menu items Add Sort Manage items Americano and Glaze Donut 1 BD 1 Day Glaze don…" at bounding box center [647, 483] width 401 height 691
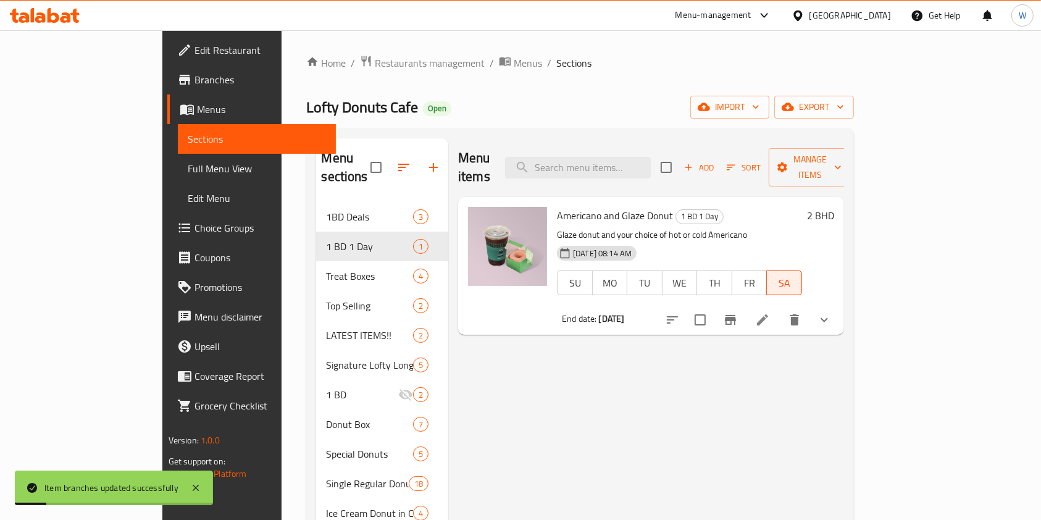
click at [738, 312] on icon "Branch-specific-item" at bounding box center [730, 319] width 15 height 15
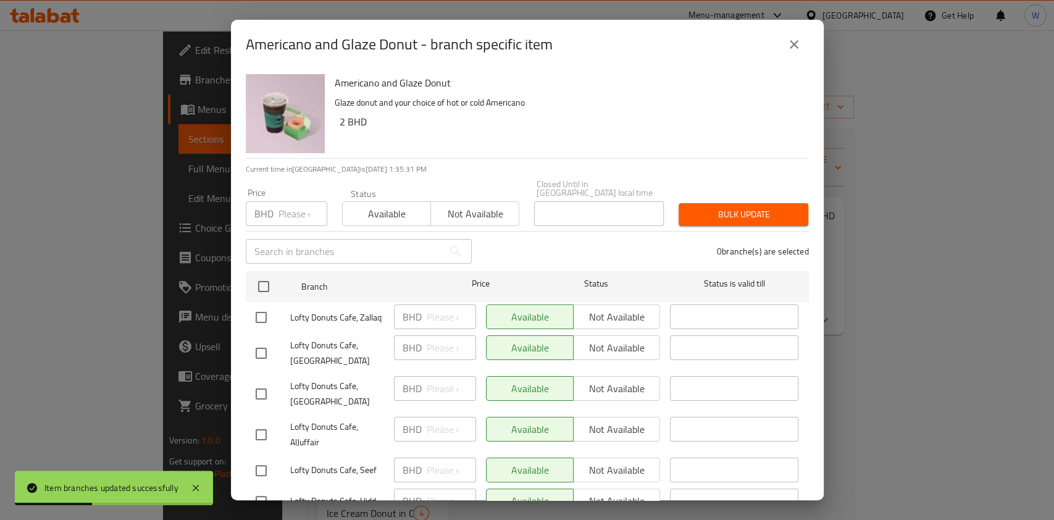
click at [790, 43] on icon "close" at bounding box center [793, 44] width 15 height 15
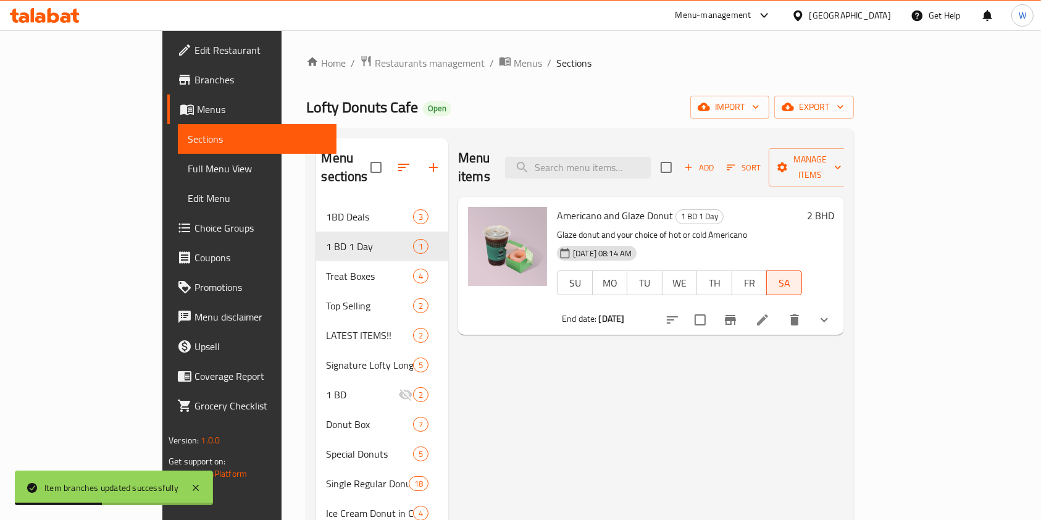
click at [699, 410] on div "Menu items Add Sort Manage items Americano and Glaze Donut 1 BD 1 Day Glaze don…" at bounding box center [646, 483] width 396 height 691
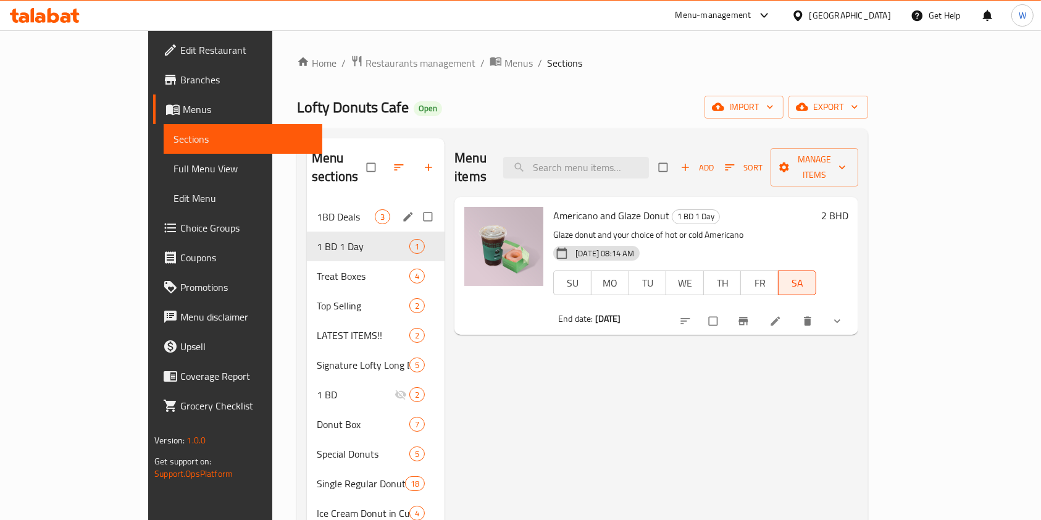
click at [317, 209] on span "1BD Deals" at bounding box center [346, 216] width 58 height 15
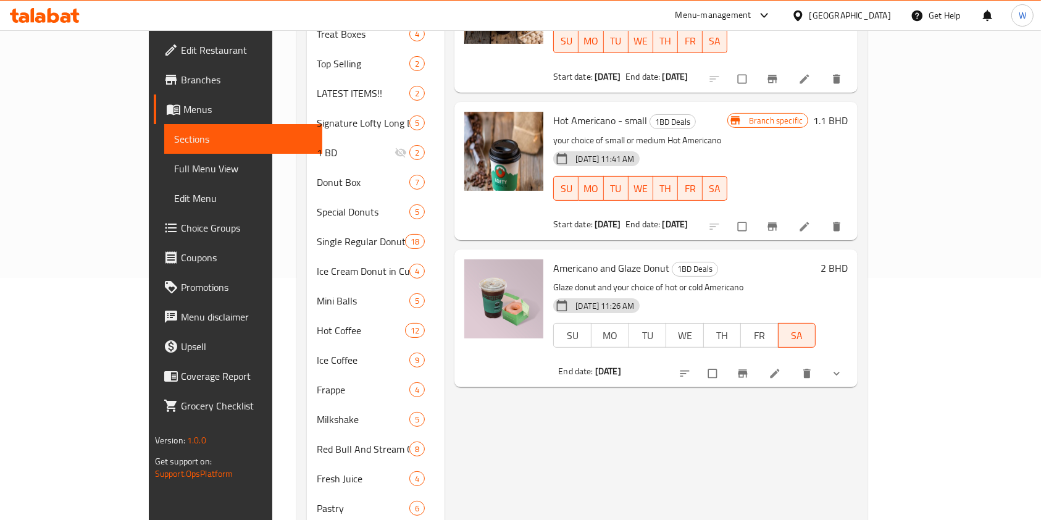
scroll to position [247, 0]
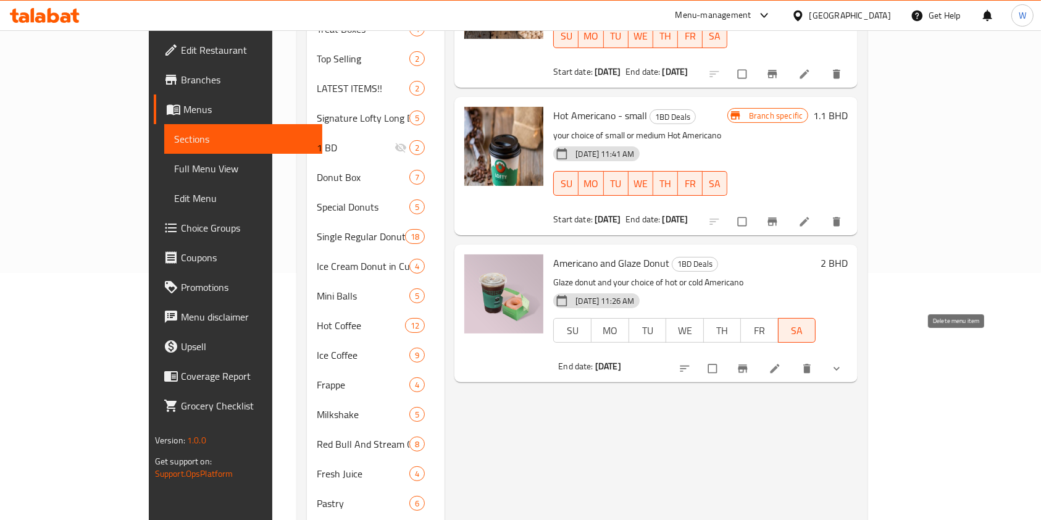
click at [810, 364] on icon "delete" at bounding box center [806, 368] width 7 height 9
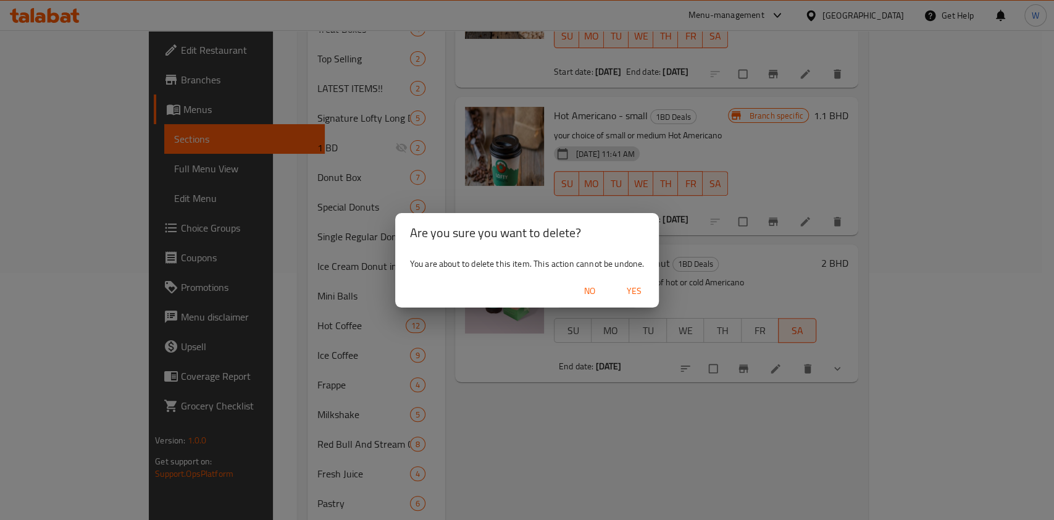
click at [638, 294] on span "Yes" at bounding box center [634, 290] width 30 height 15
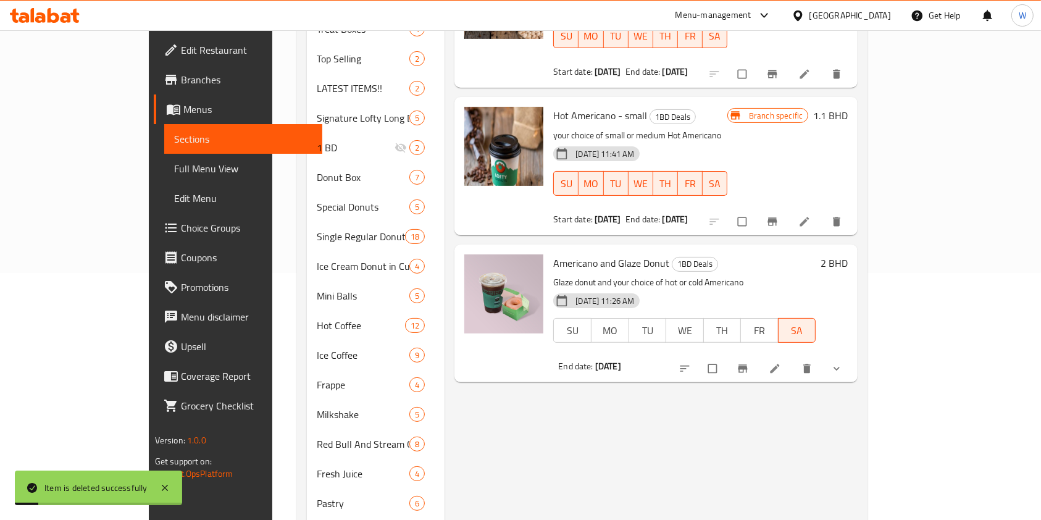
click at [710, 396] on div "Menu items Add Sort Manage items Ice Americano - Small 1BD Deals your choice of…" at bounding box center [650, 236] width 413 height 691
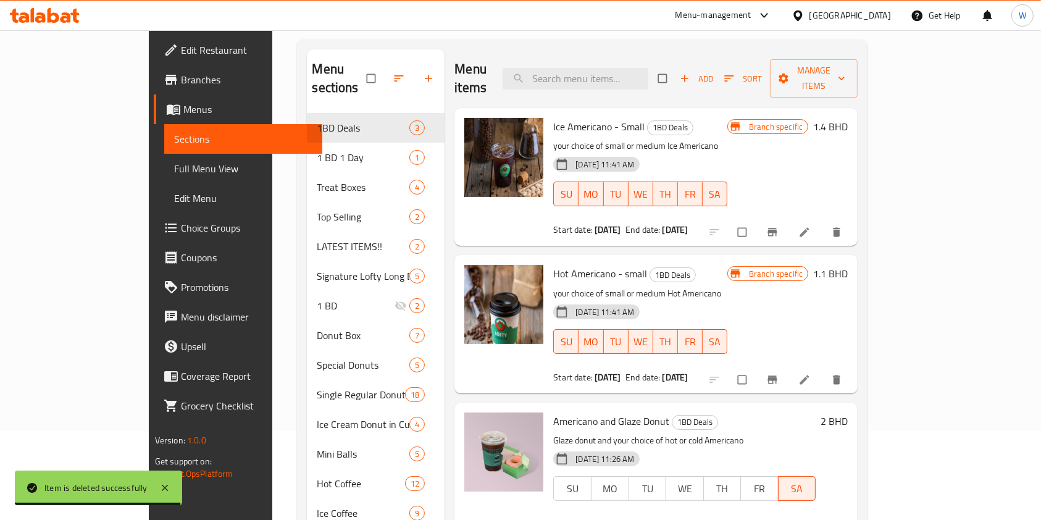
scroll to position [0, 0]
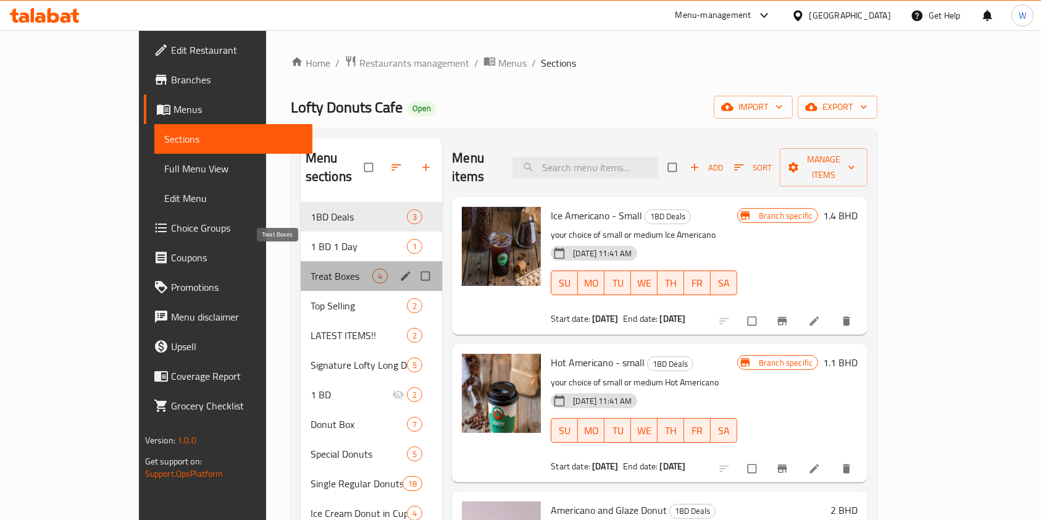
click at [325, 269] on span "Treat Boxes" at bounding box center [341, 276] width 62 height 15
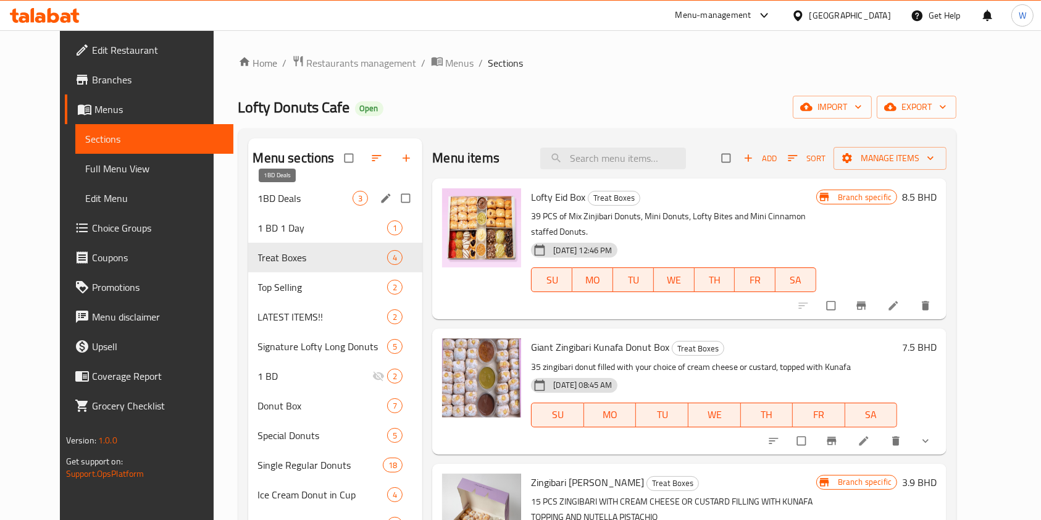
click at [318, 194] on span "1BD Deals" at bounding box center [305, 198] width 95 height 15
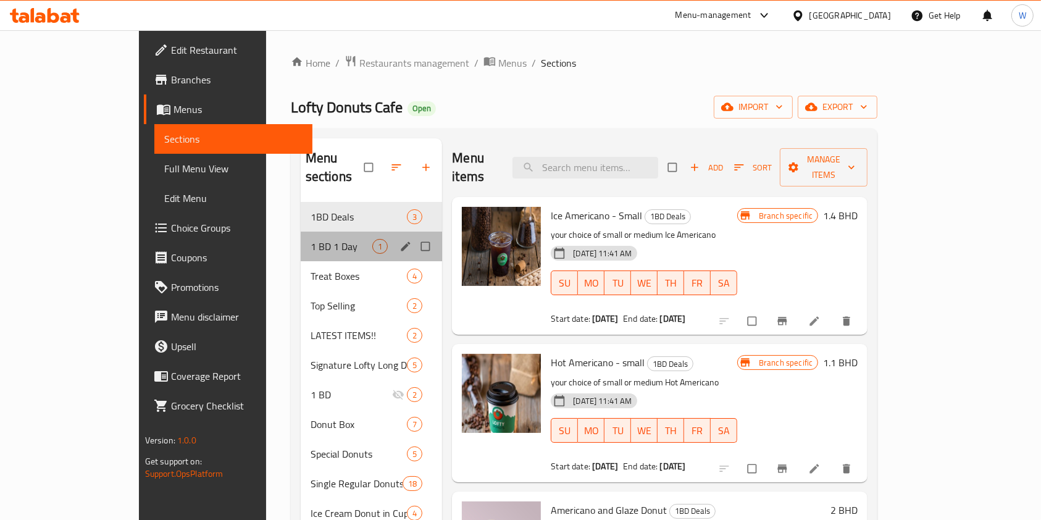
click at [307, 240] on div "1 BD 1 Day 1" at bounding box center [372, 246] width 142 height 30
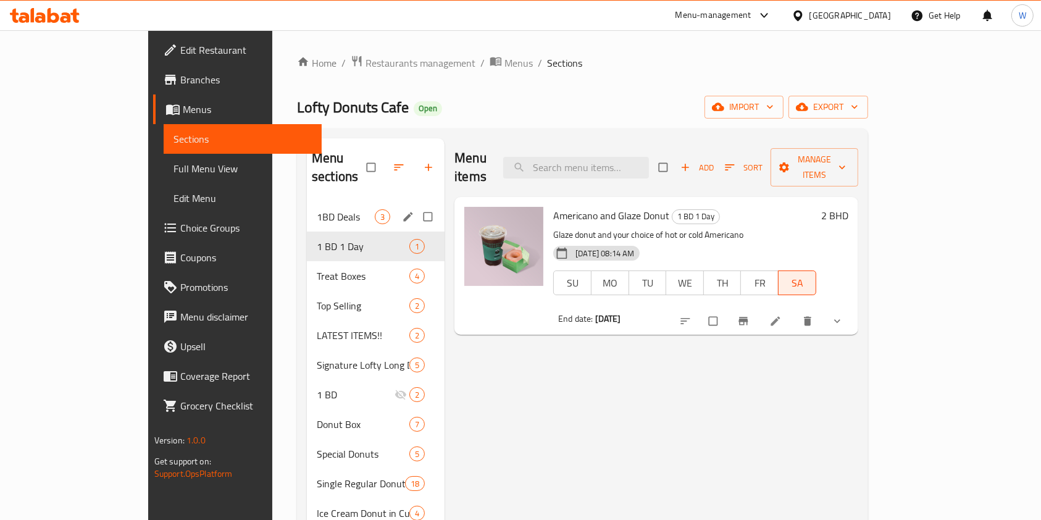
click at [317, 209] on span "1BD Deals" at bounding box center [346, 216] width 58 height 15
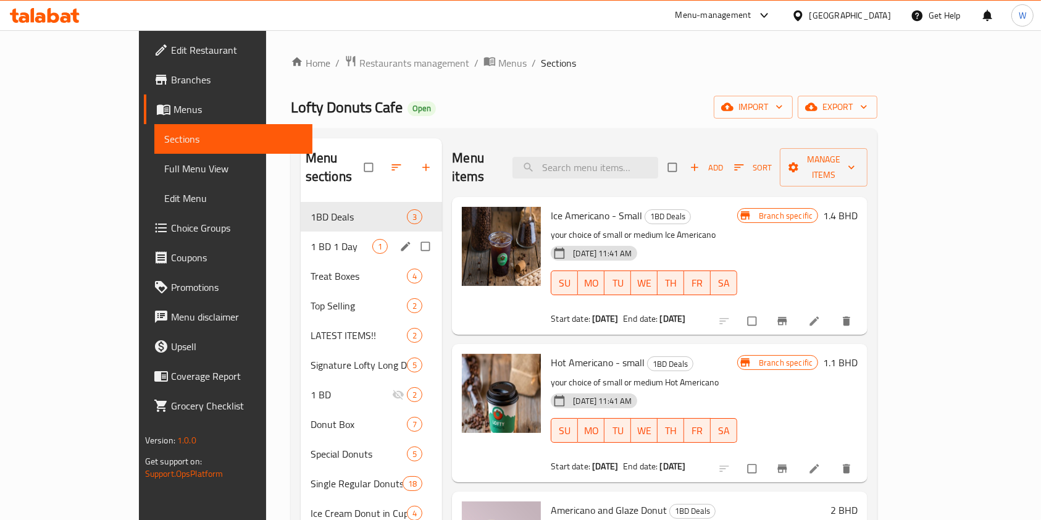
click at [310, 231] on div "1 BD 1 Day 1" at bounding box center [372, 246] width 142 height 30
